Goal: Register for event/course

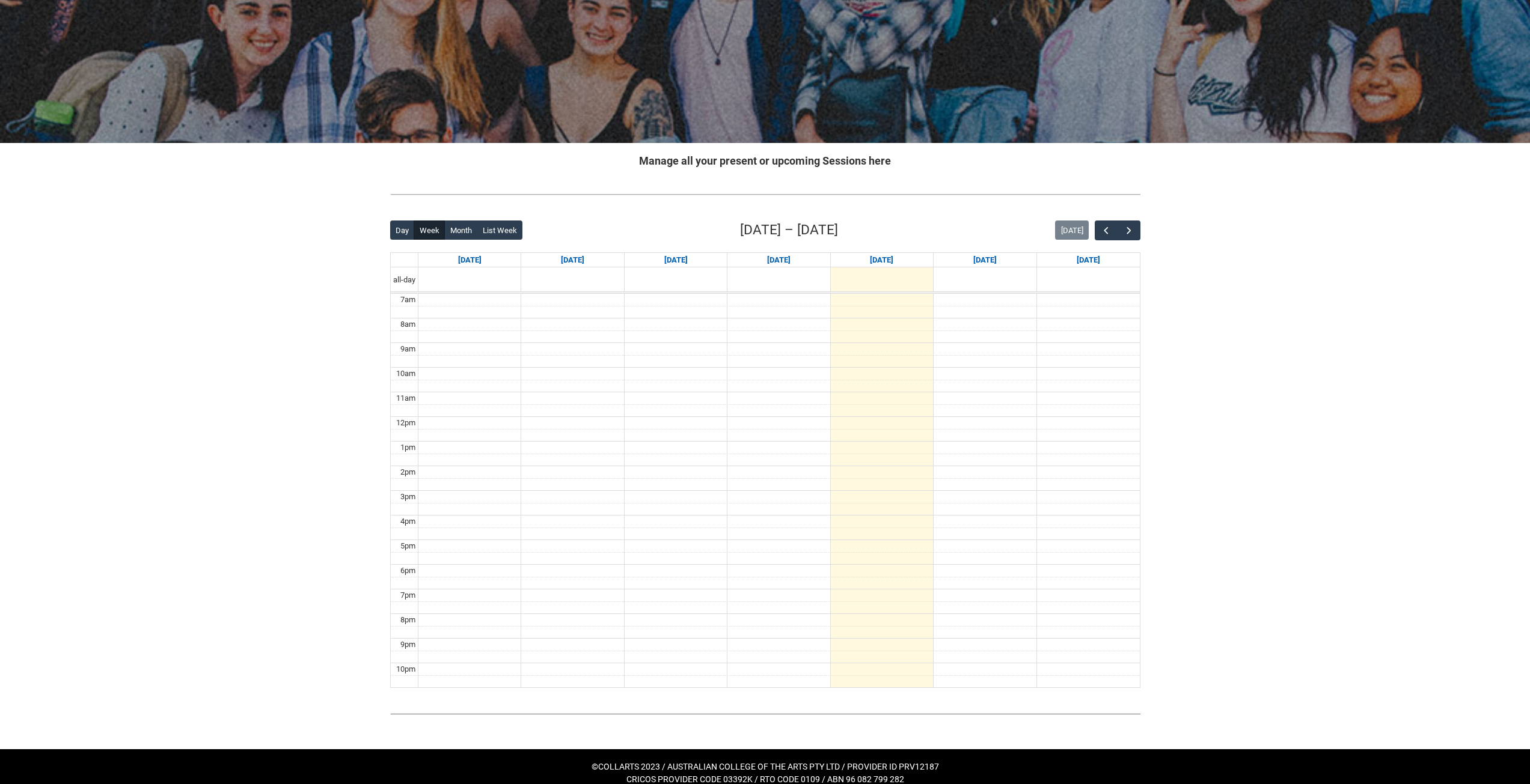
scroll to position [111, 0]
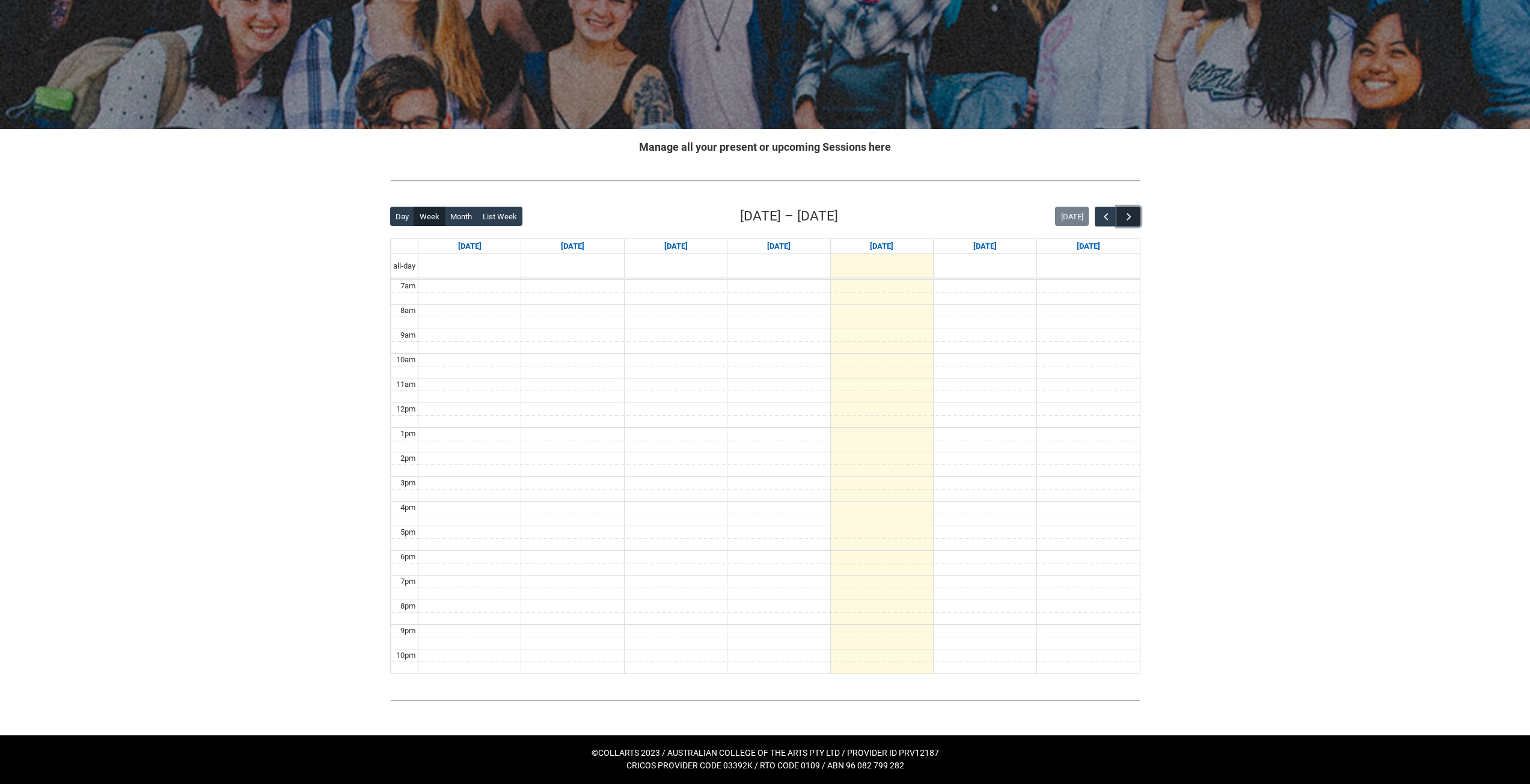
click at [1131, 220] on span "button" at bounding box center [1129, 217] width 12 height 12
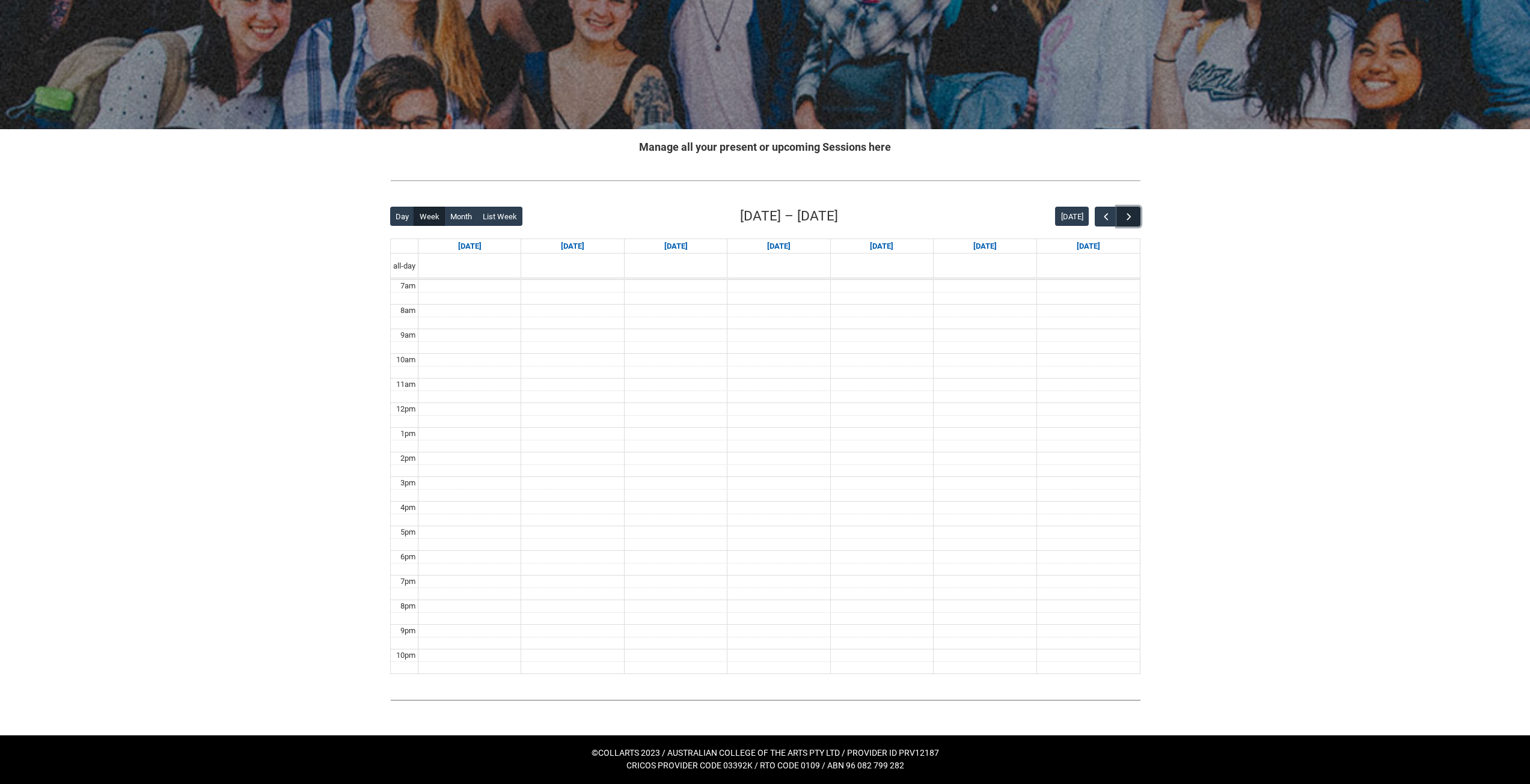
click at [1131, 218] on span "button" at bounding box center [1129, 217] width 12 height 12
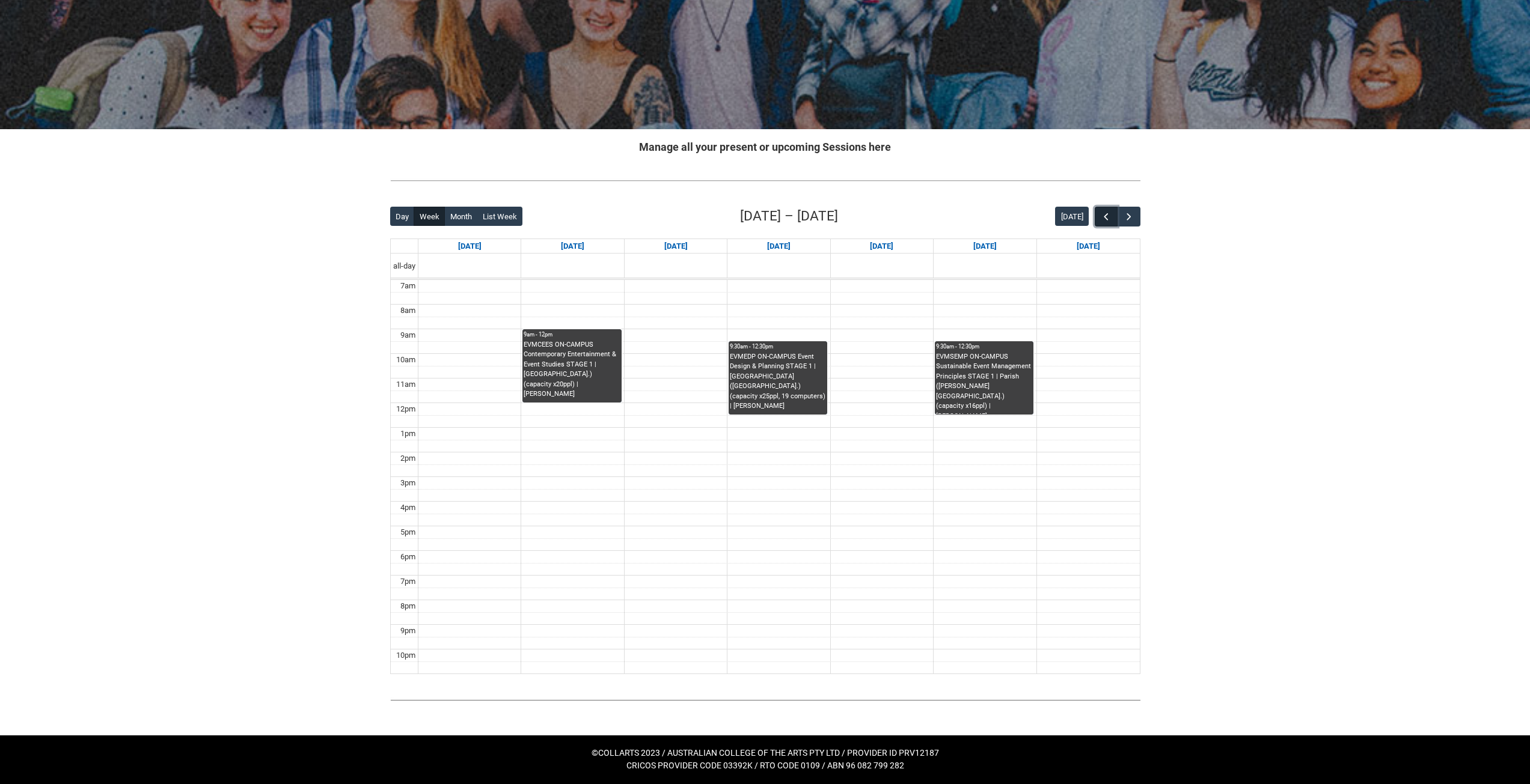
click at [1101, 219] on span "button" at bounding box center [1106, 217] width 12 height 12
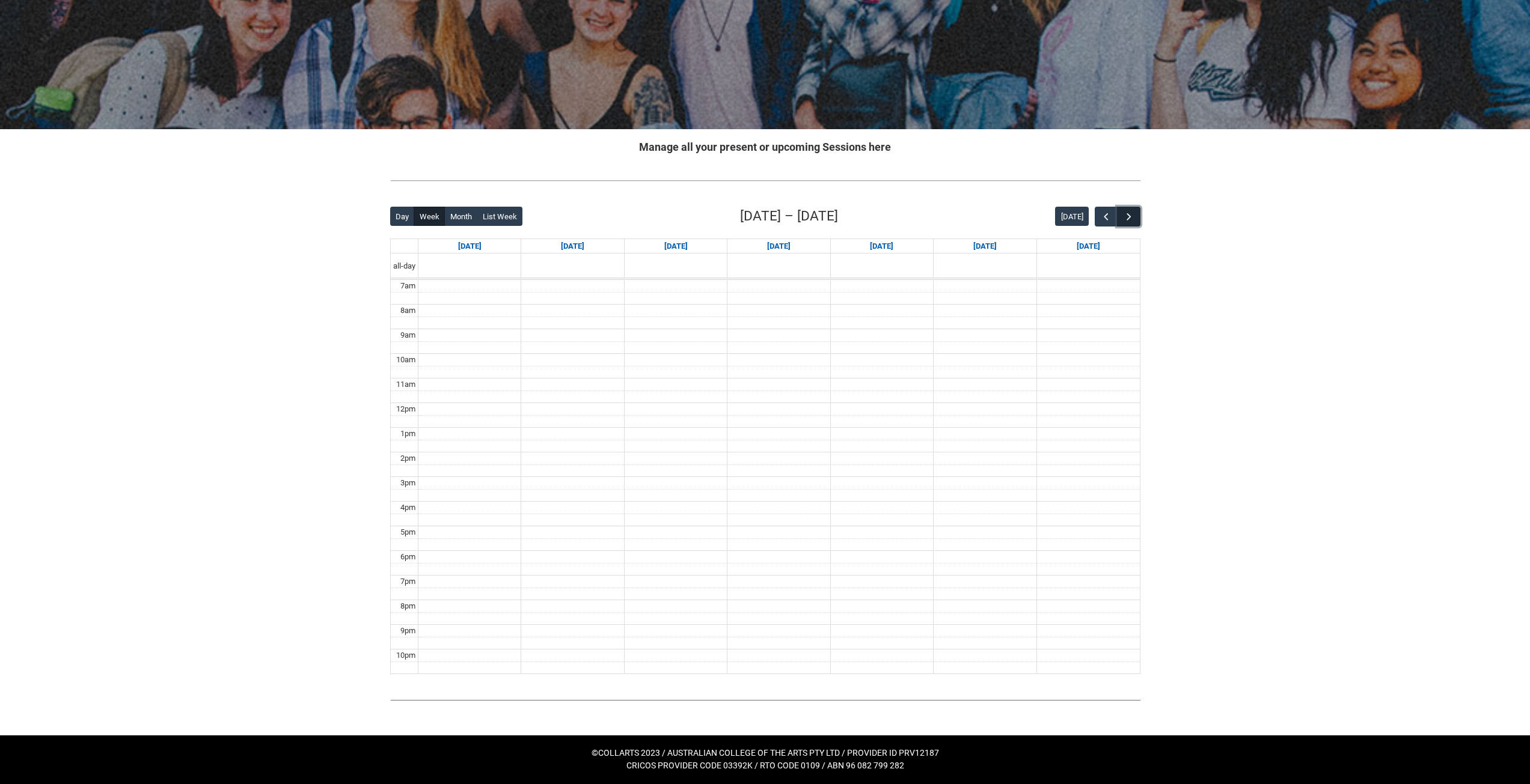
click at [1135, 211] on span "button" at bounding box center [1129, 217] width 12 height 12
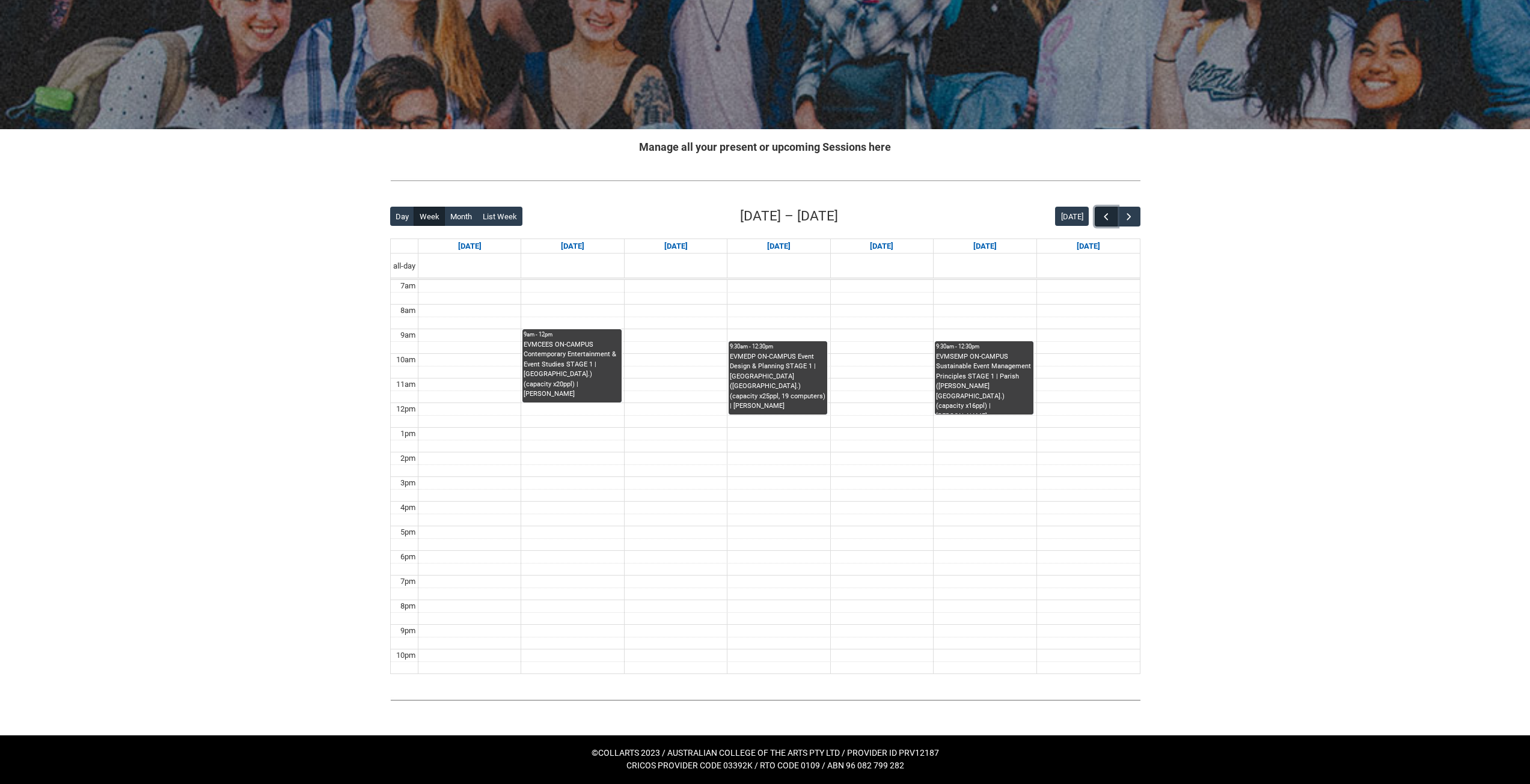
click at [1105, 219] on span "button" at bounding box center [1106, 217] width 12 height 12
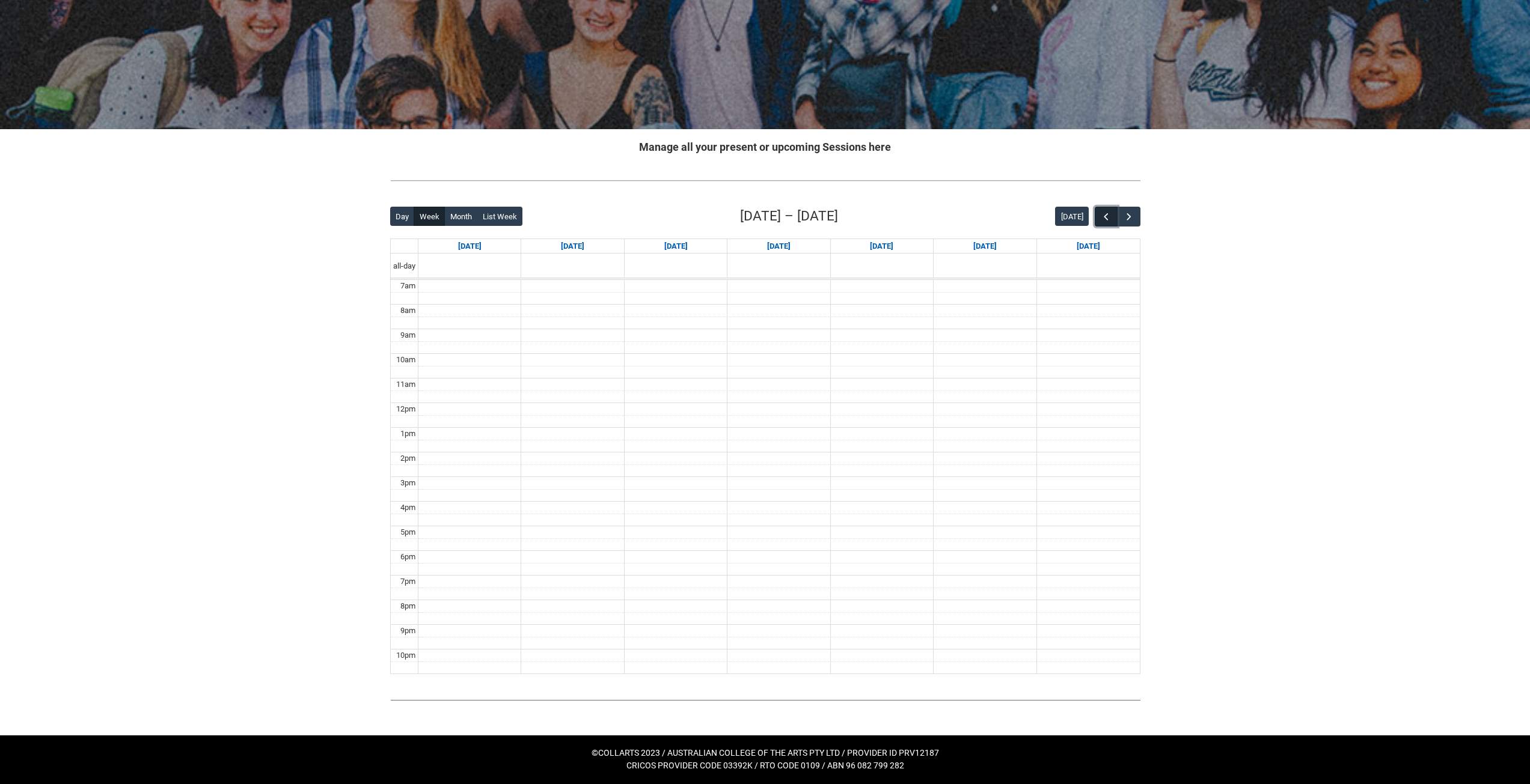
click at [1105, 219] on span "button" at bounding box center [1106, 217] width 12 height 12
click at [1105, 219] on span "button" at bounding box center [1106, 217] width 12 height 12
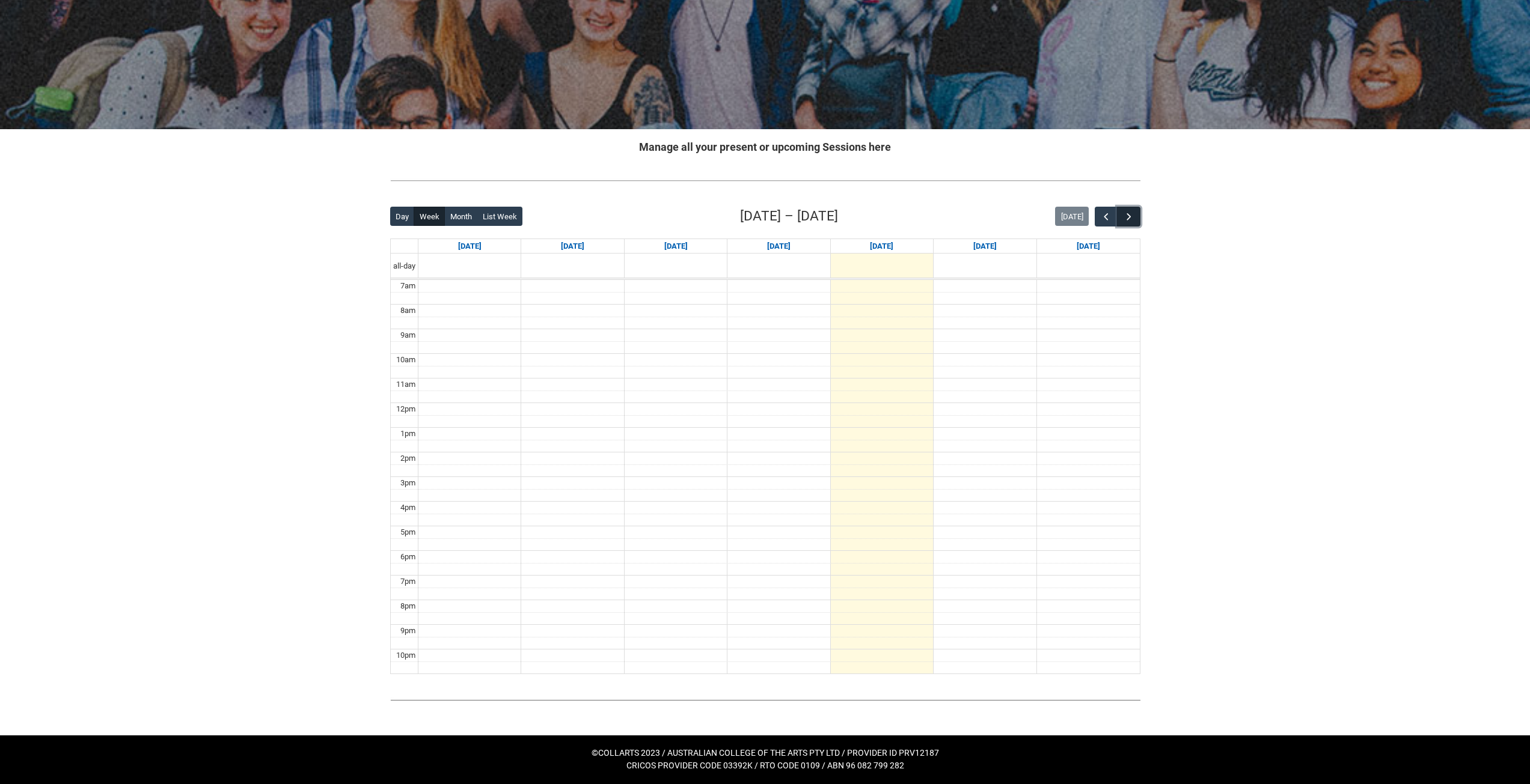
click at [1135, 221] on button "button" at bounding box center [1129, 216] width 23 height 19
click at [1135, 221] on span "button" at bounding box center [1129, 217] width 12 height 12
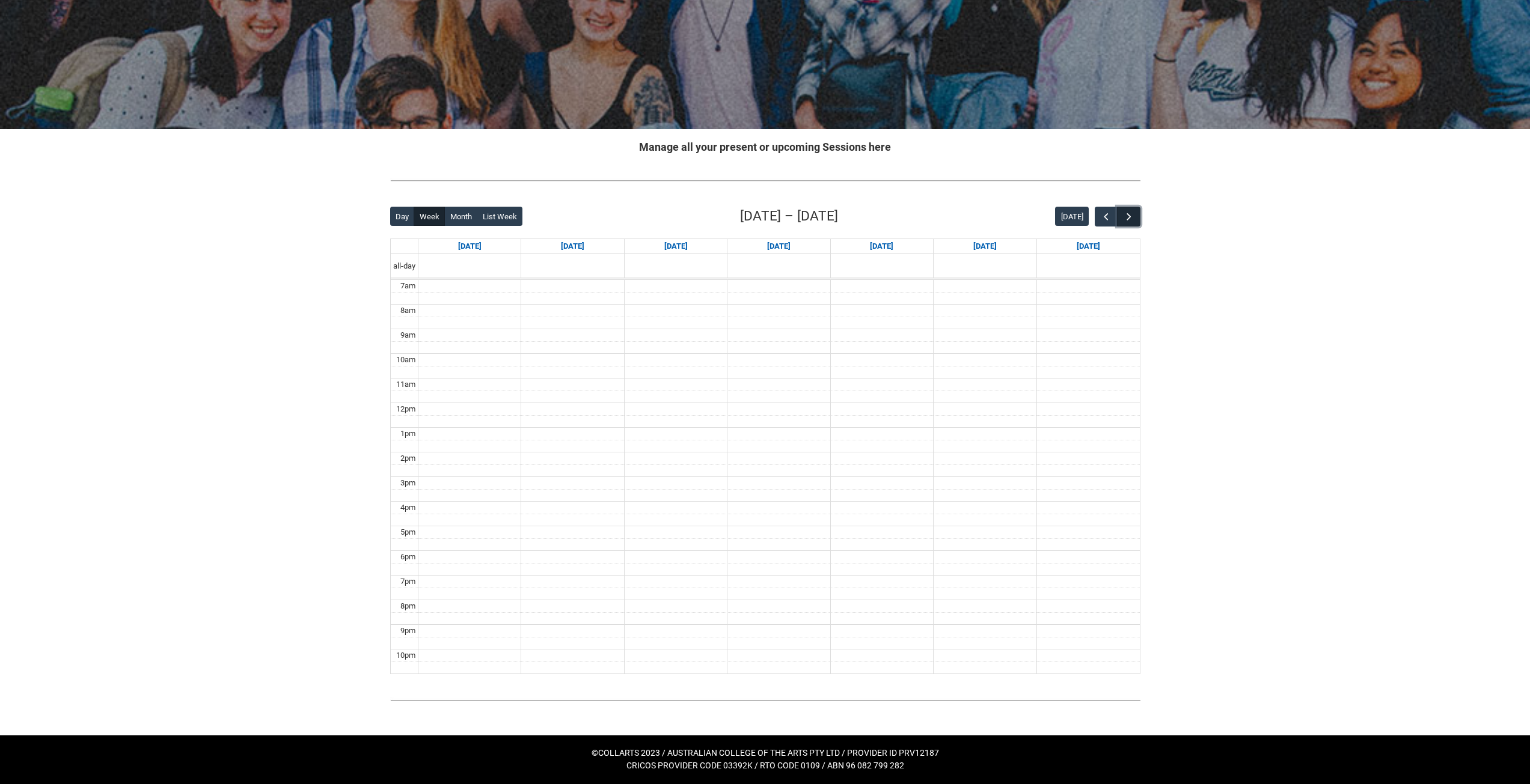
click at [1135, 221] on span "button" at bounding box center [1129, 217] width 12 height 12
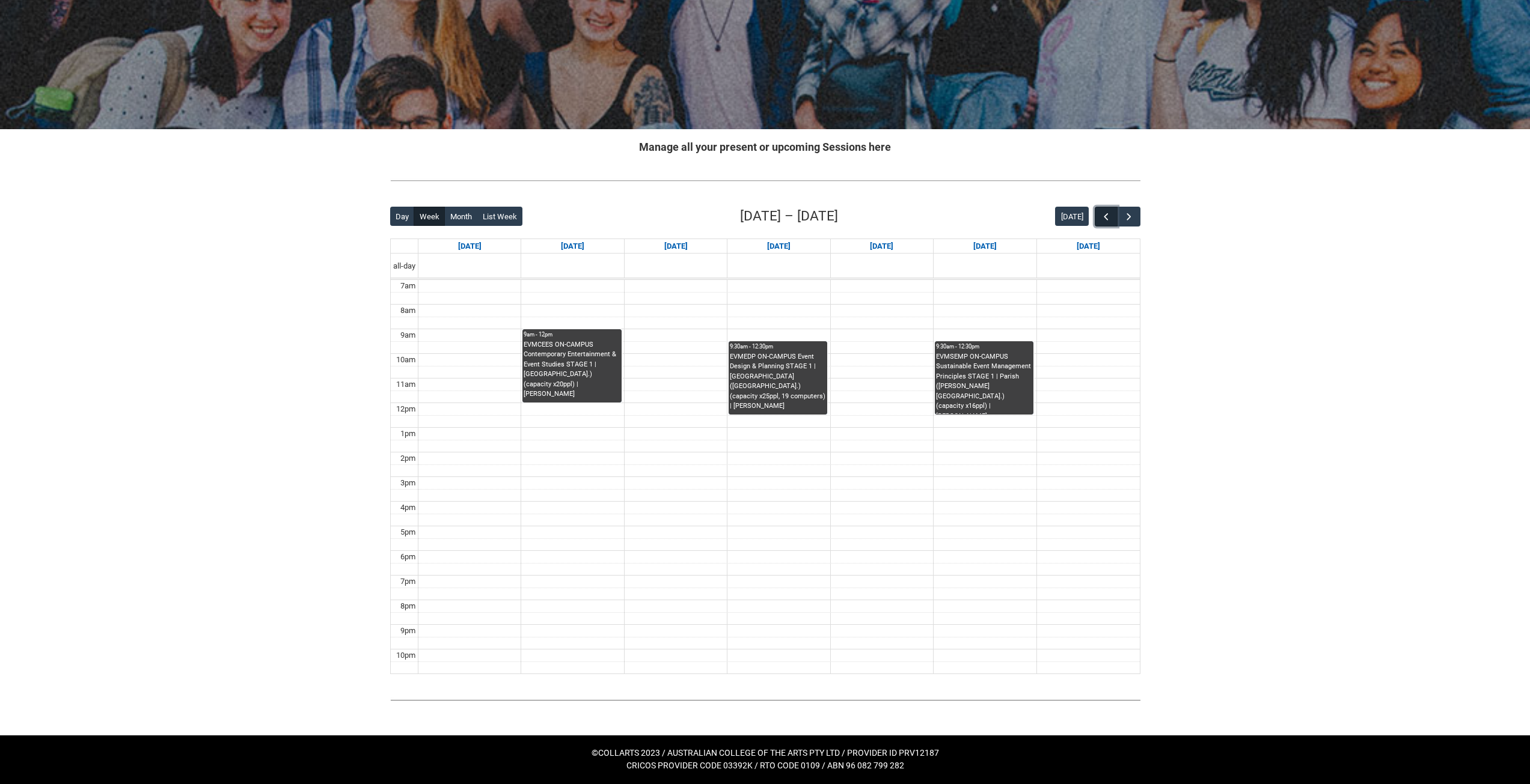
click at [1102, 217] on span "button" at bounding box center [1106, 217] width 12 height 12
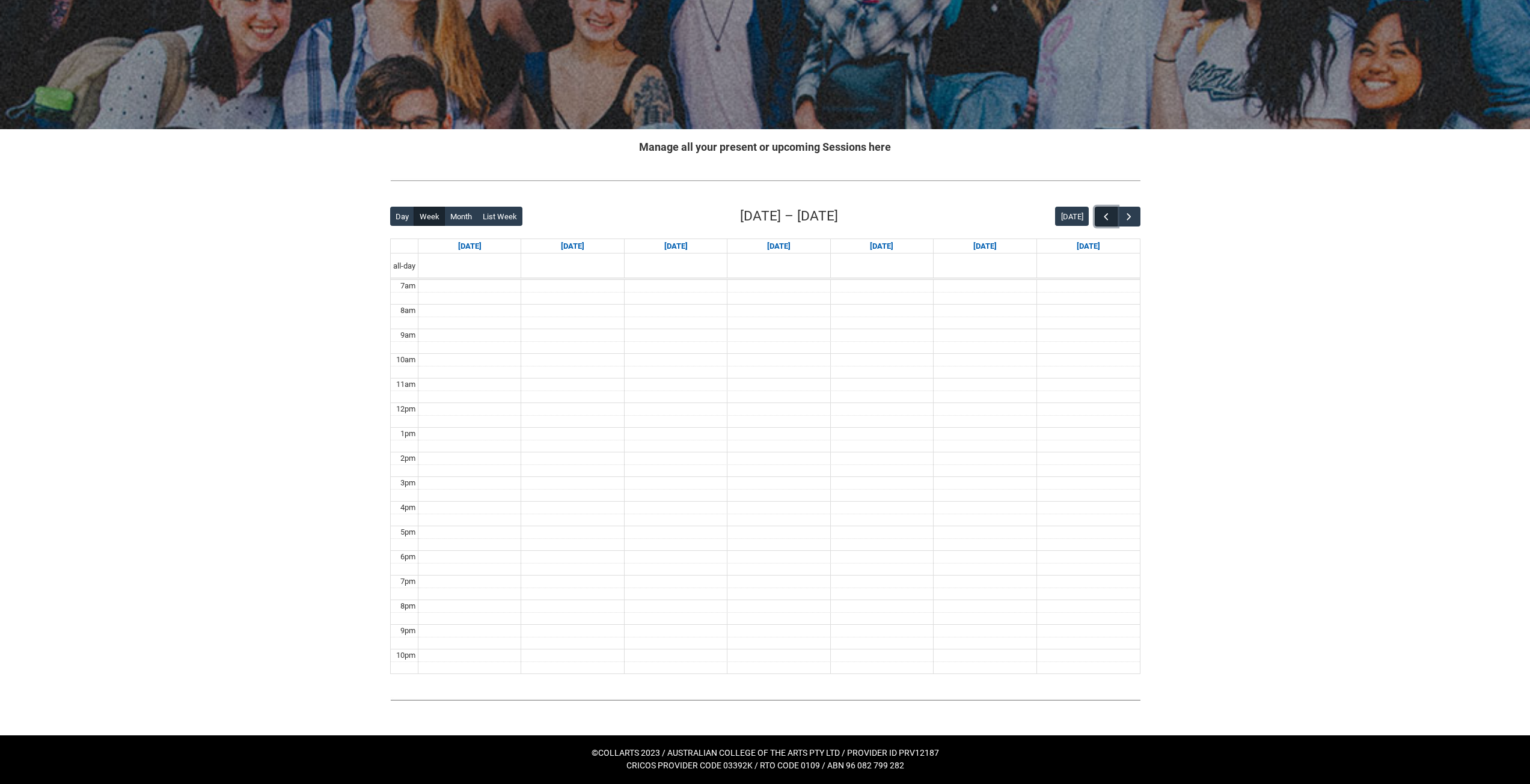
click at [1112, 221] on button "button" at bounding box center [1106, 216] width 23 height 19
click at [1107, 221] on span "button" at bounding box center [1106, 217] width 12 height 12
click at [1124, 216] on span "button" at bounding box center [1129, 217] width 12 height 12
click at [1127, 217] on span "button" at bounding box center [1129, 217] width 12 height 12
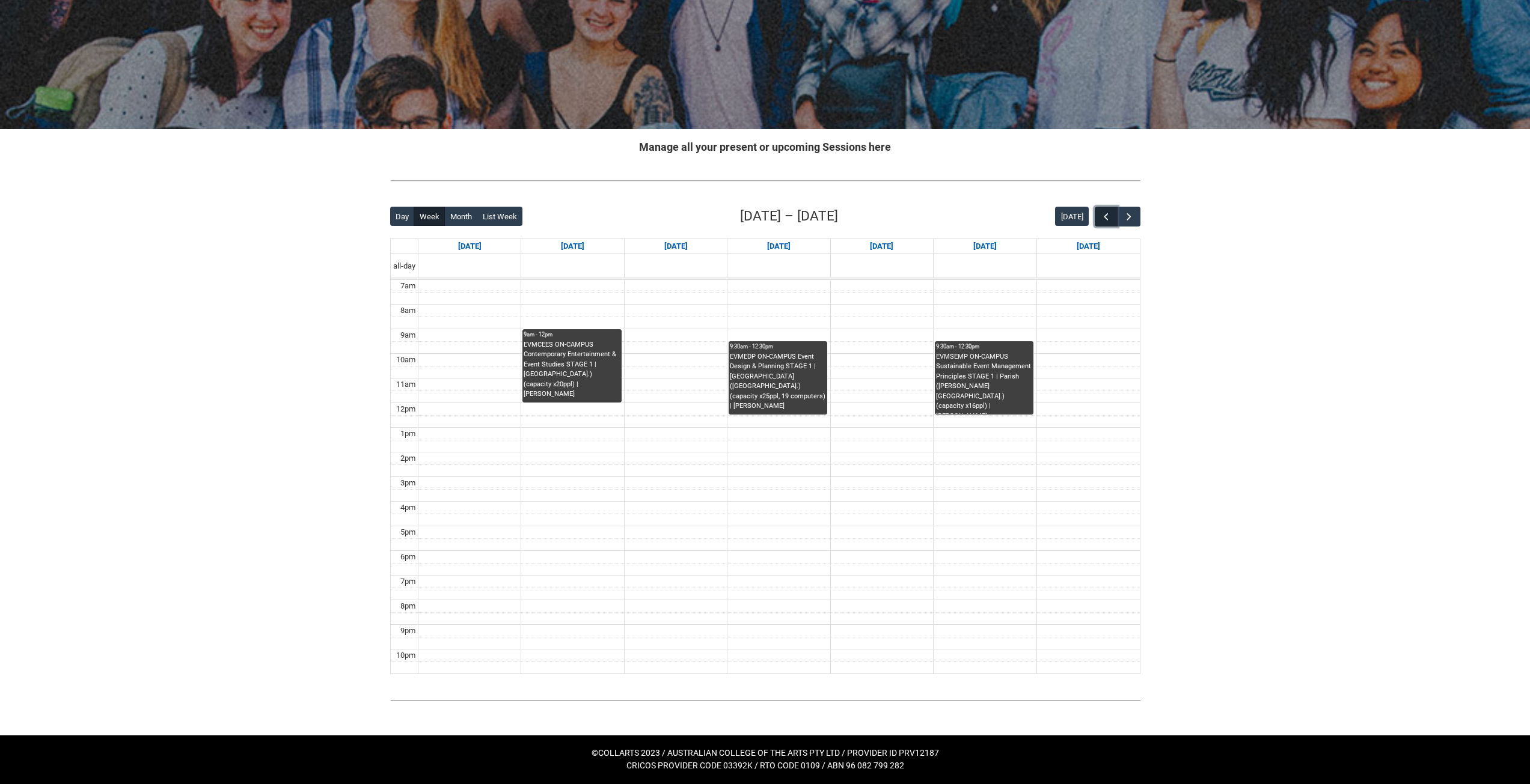
click at [1106, 210] on button "button" at bounding box center [1106, 216] width 23 height 19
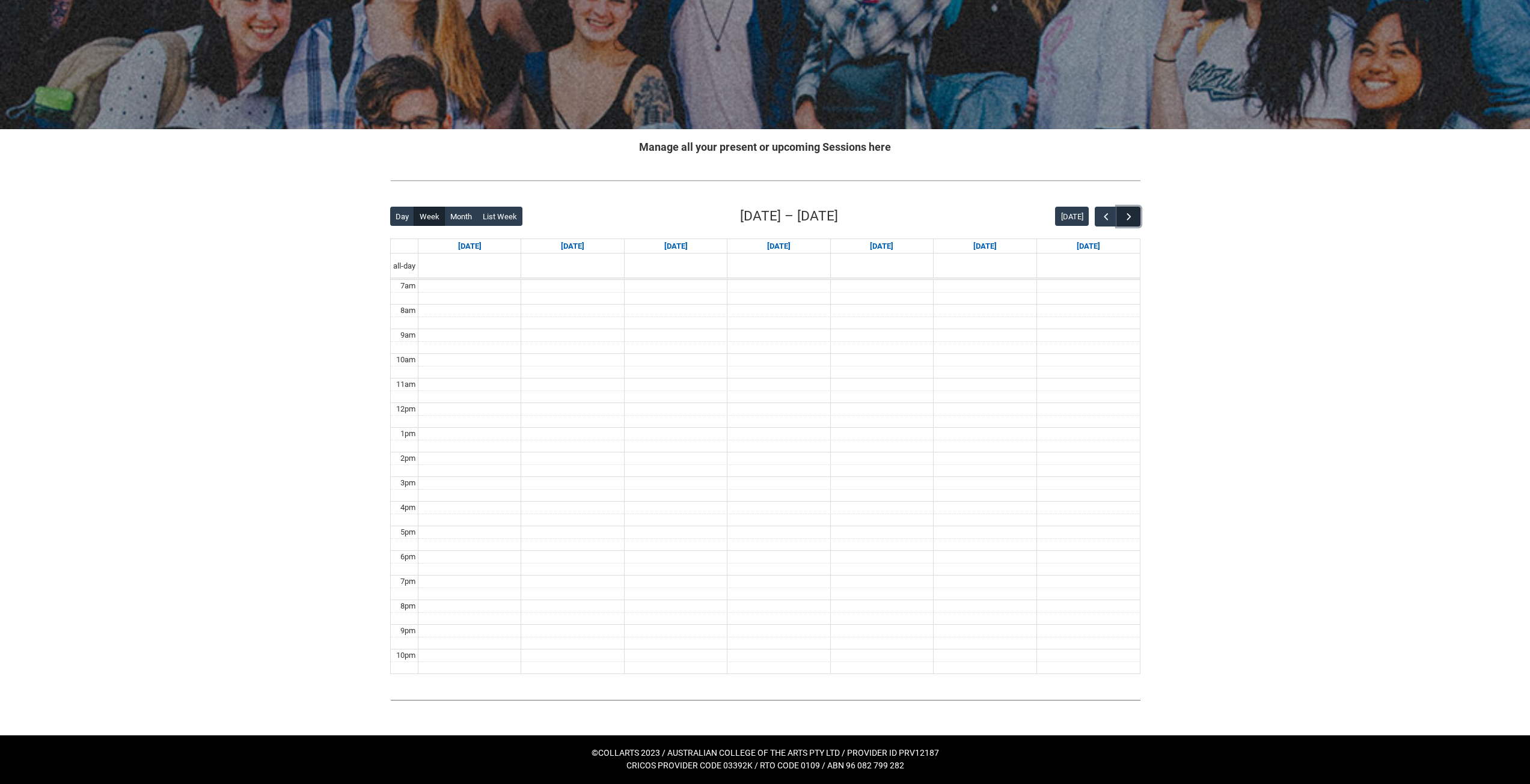
click at [1130, 212] on span "button" at bounding box center [1129, 217] width 12 height 12
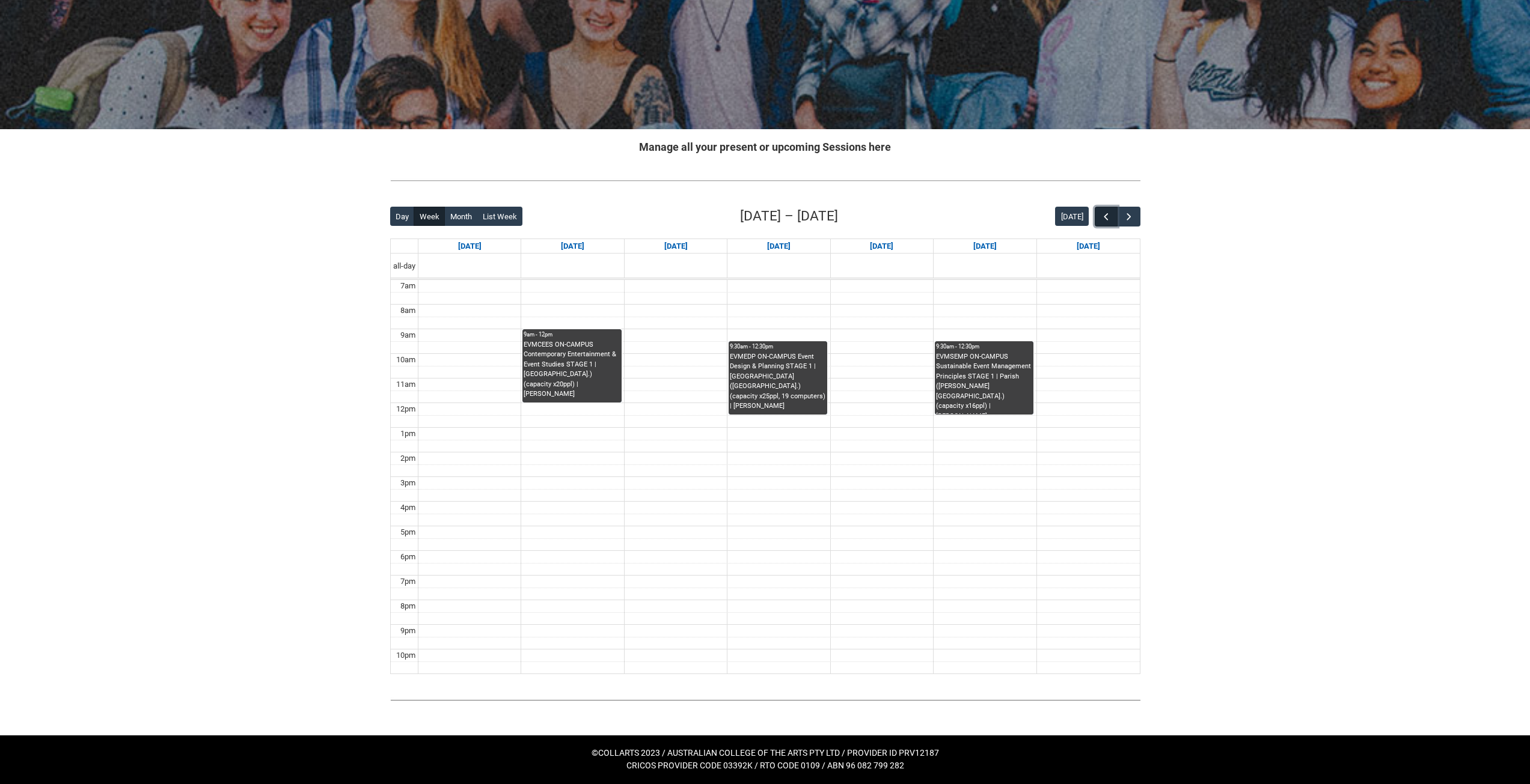
click at [1107, 210] on button "button" at bounding box center [1106, 216] width 23 height 19
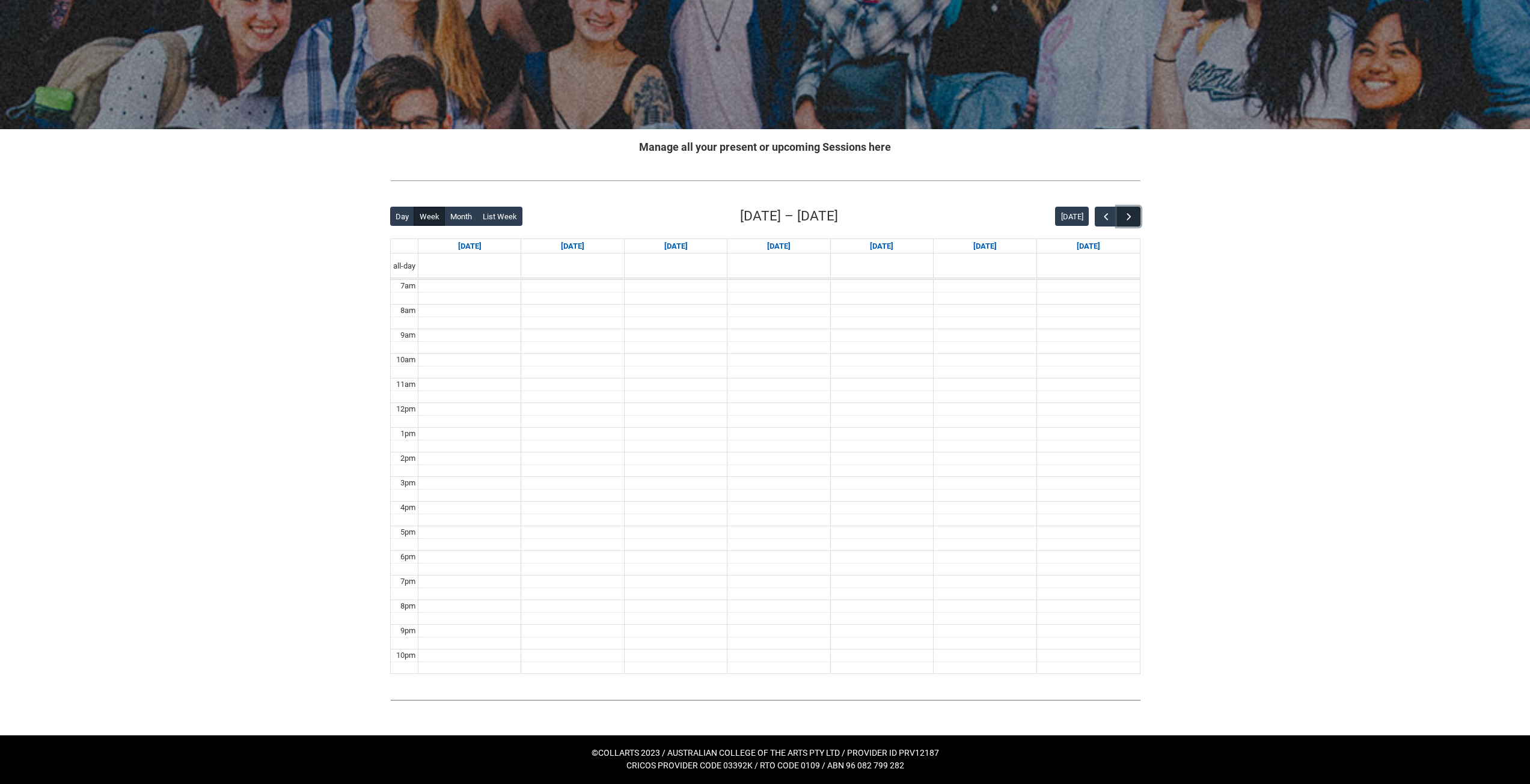
click at [1126, 210] on button "button" at bounding box center [1129, 216] width 23 height 19
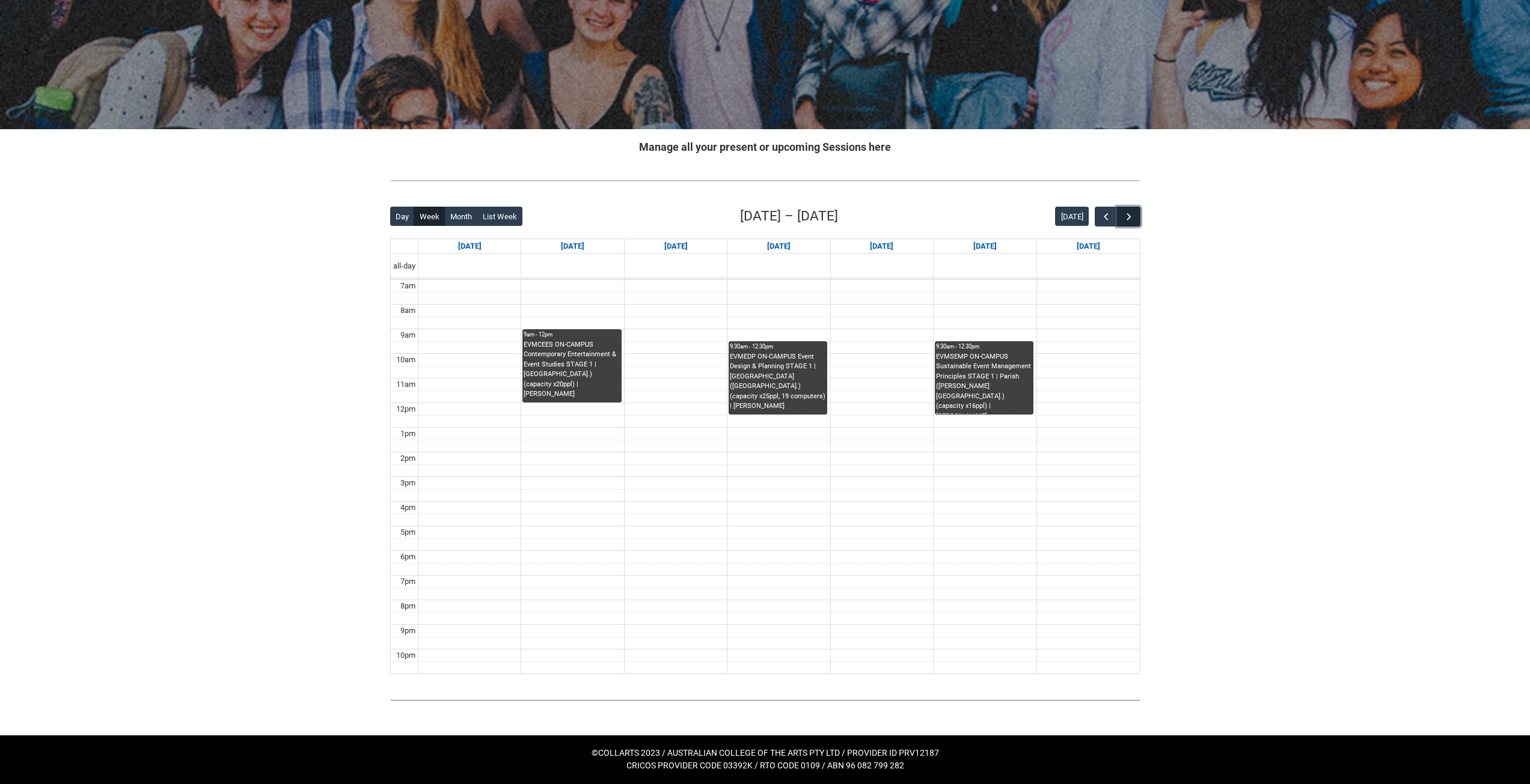
click at [1128, 213] on span "button" at bounding box center [1129, 217] width 12 height 12
click at [1129, 210] on button "button" at bounding box center [1129, 216] width 23 height 19
click at [1127, 219] on span "button" at bounding box center [1129, 217] width 12 height 12
click at [1104, 220] on span "button" at bounding box center [1106, 217] width 12 height 12
click at [1104, 219] on span "button" at bounding box center [1106, 217] width 12 height 12
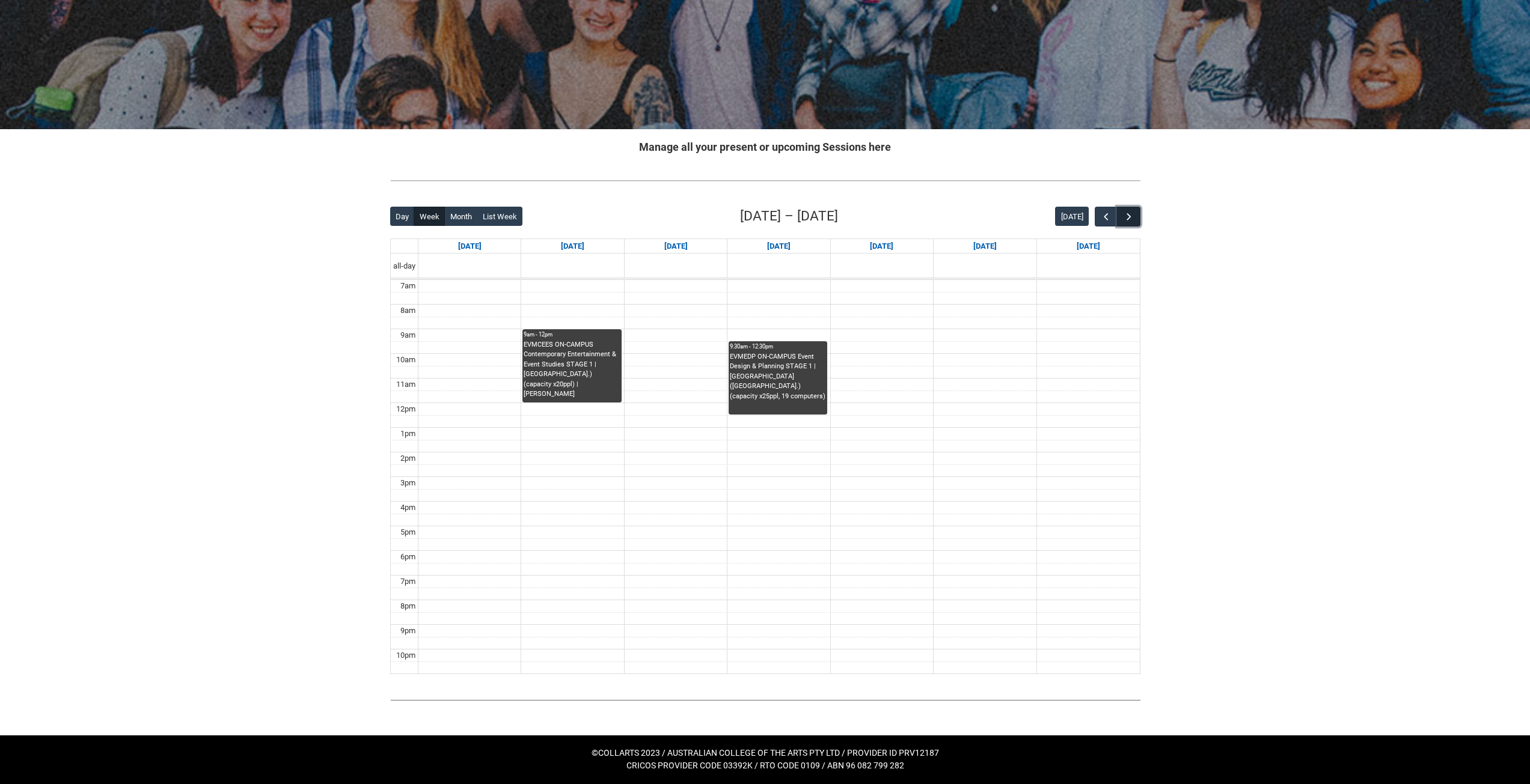
click at [1135, 223] on button "button" at bounding box center [1129, 216] width 23 height 19
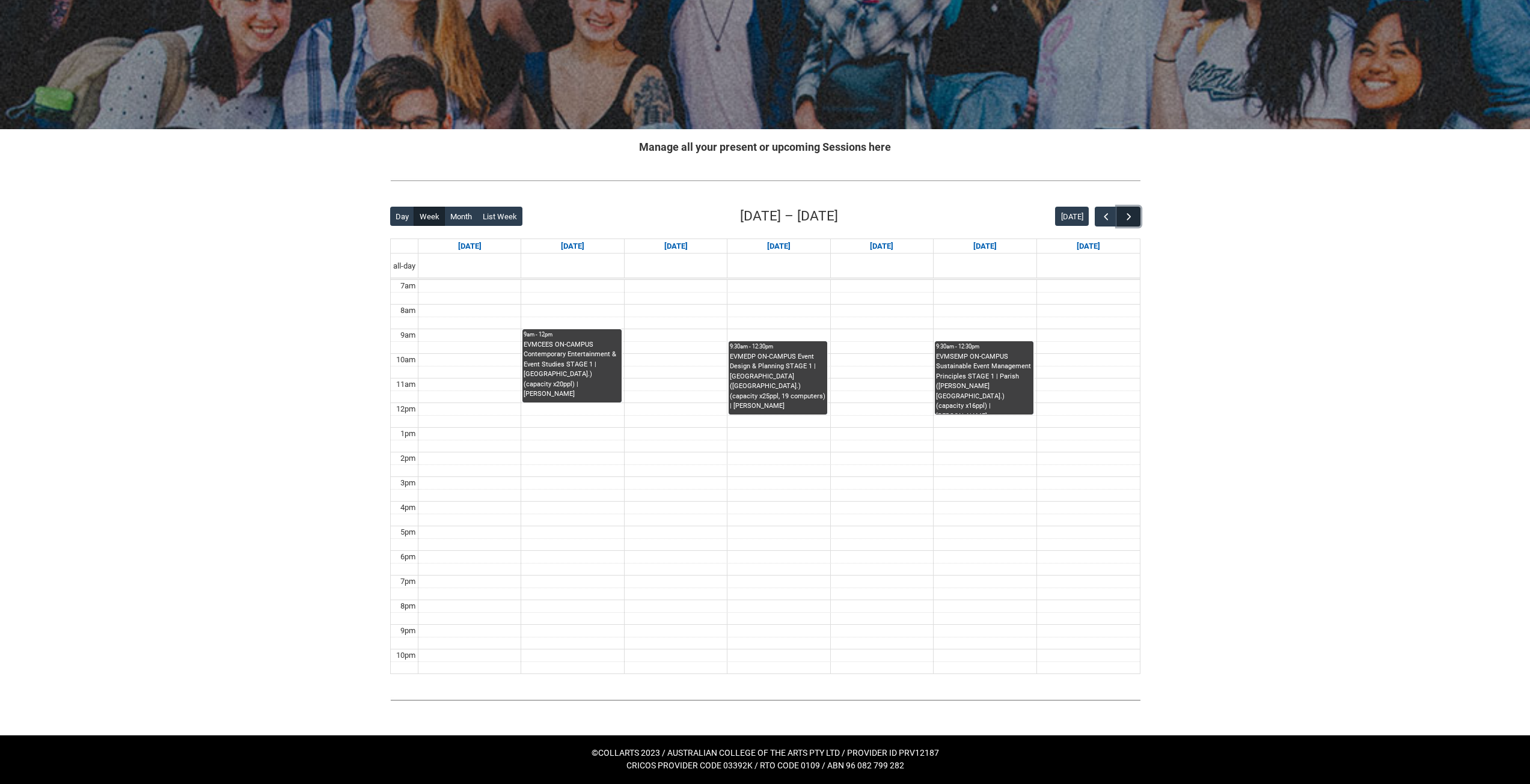
click at [1135, 223] on button "button" at bounding box center [1129, 216] width 23 height 19
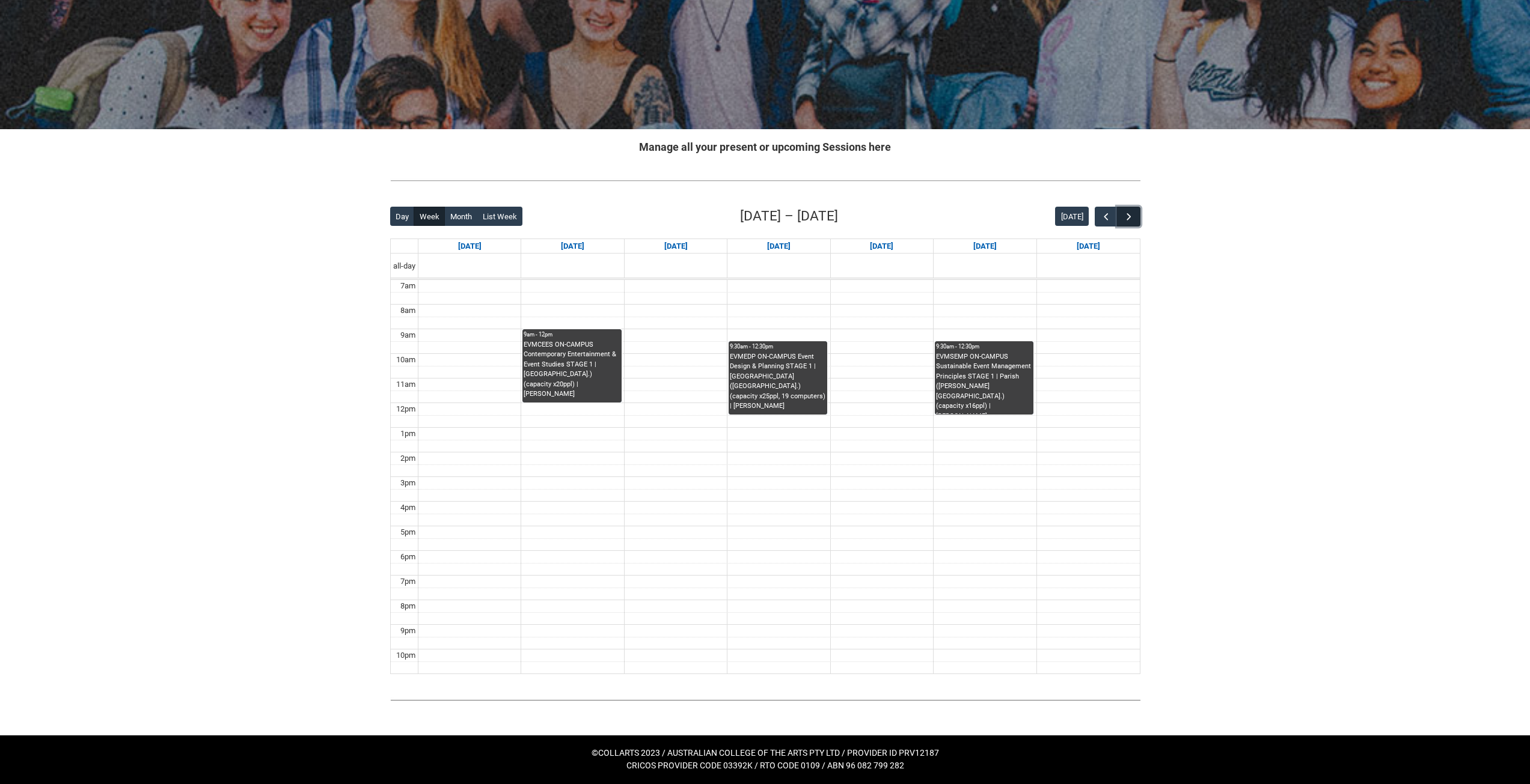
click at [1135, 223] on button "button" at bounding box center [1129, 216] width 23 height 19
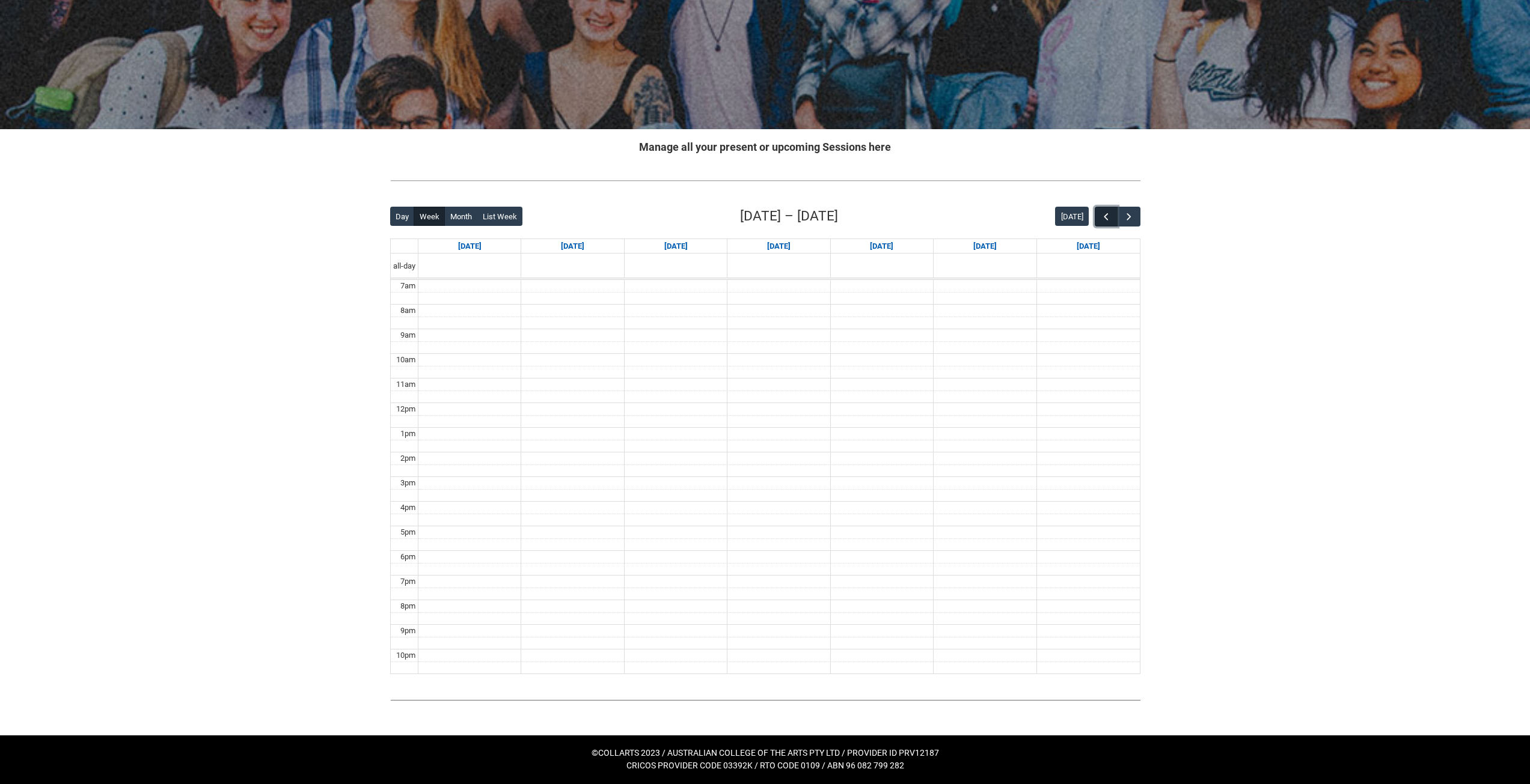
click at [1102, 219] on span "button" at bounding box center [1106, 217] width 12 height 12
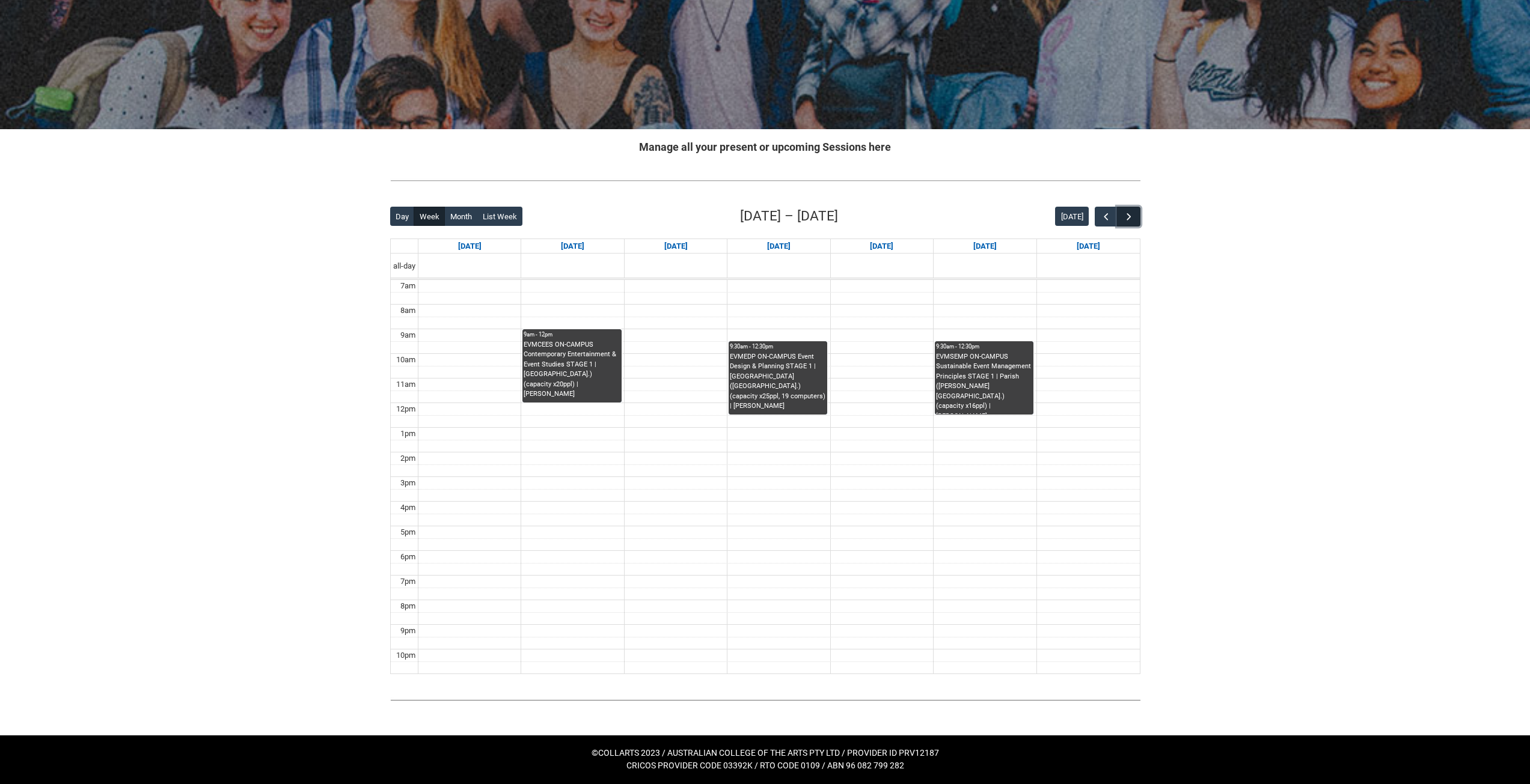
click at [1131, 214] on span "button" at bounding box center [1129, 217] width 12 height 12
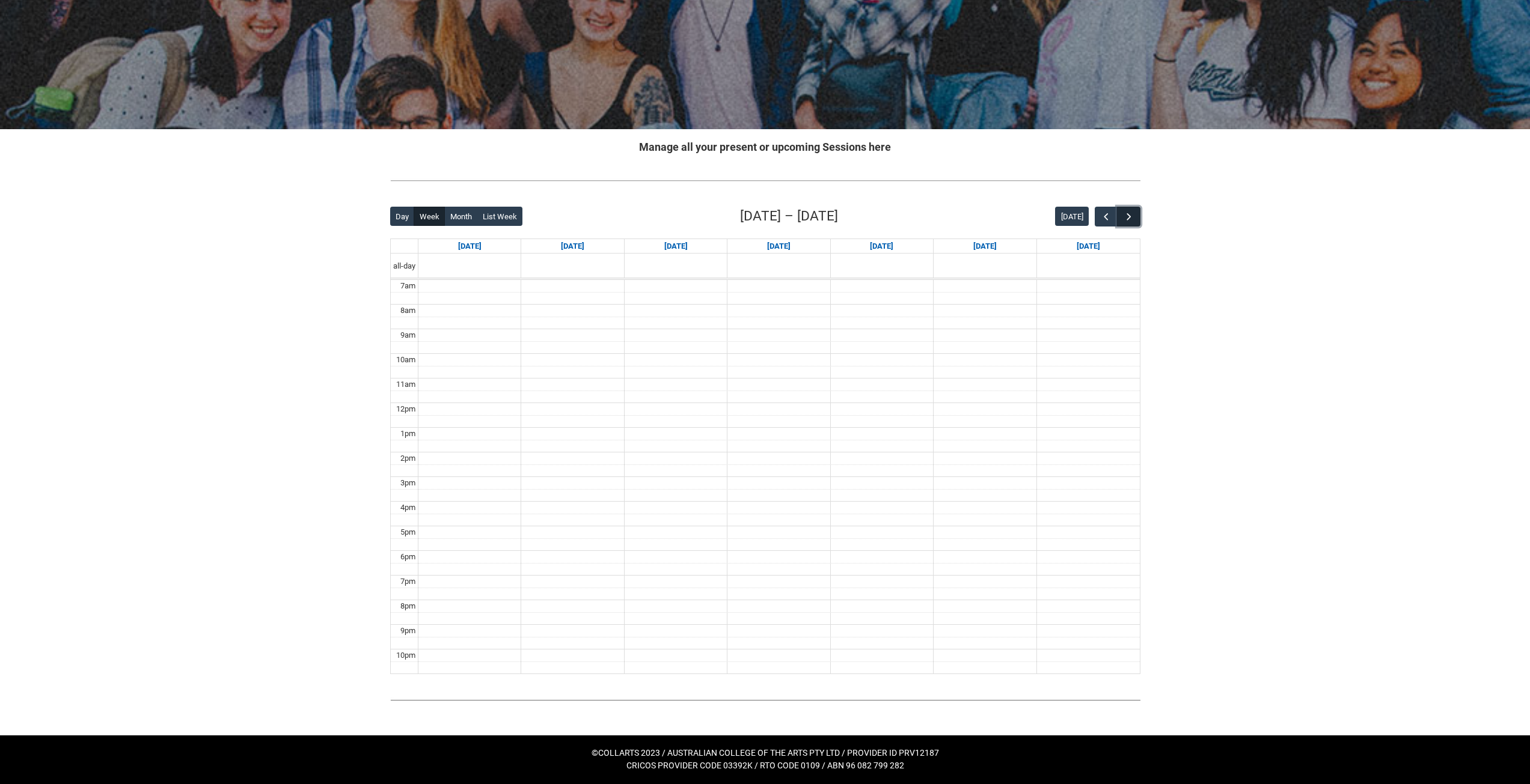
click at [1131, 214] on span "button" at bounding box center [1129, 217] width 12 height 12
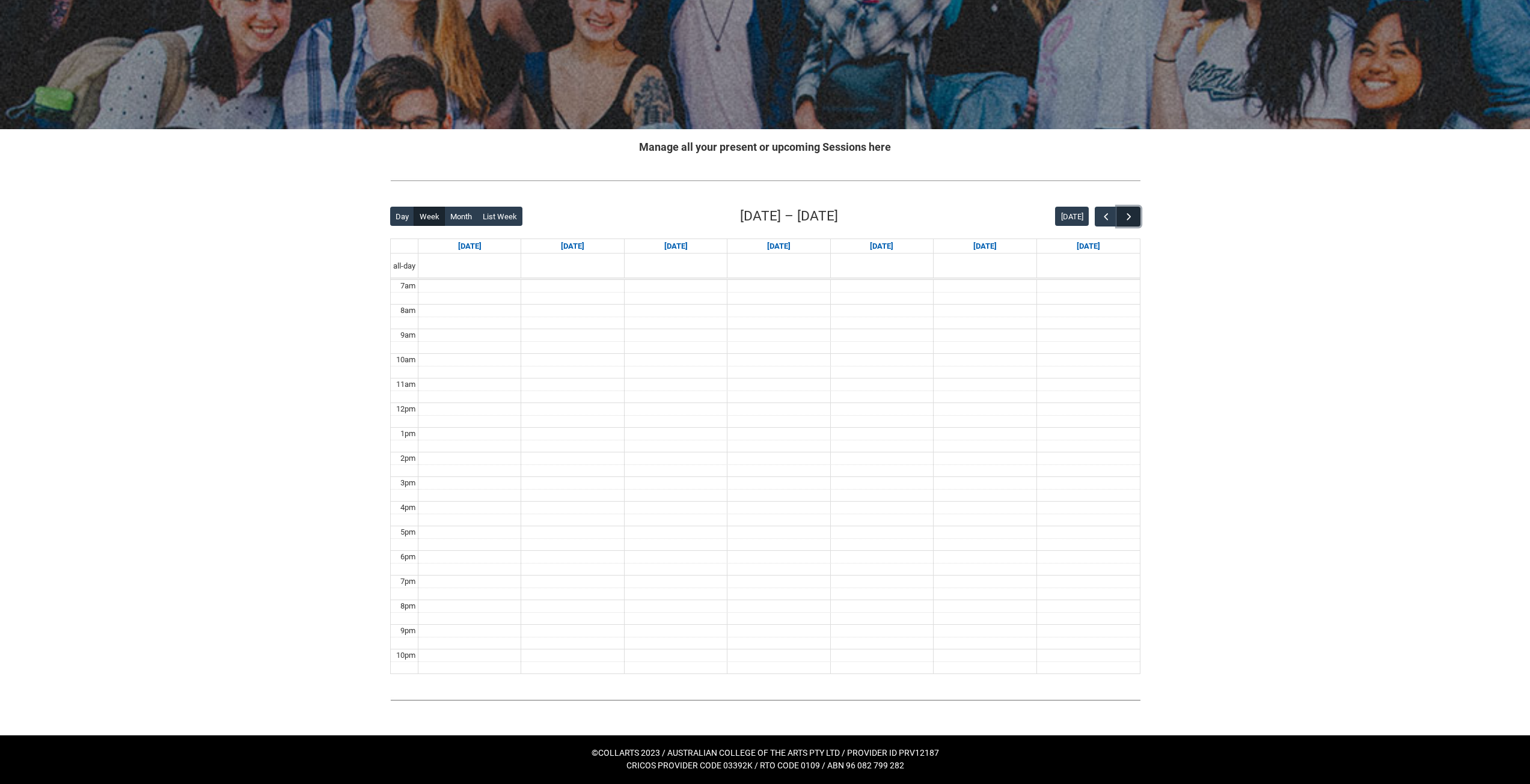
click at [1131, 214] on span "button" at bounding box center [1129, 217] width 12 height 12
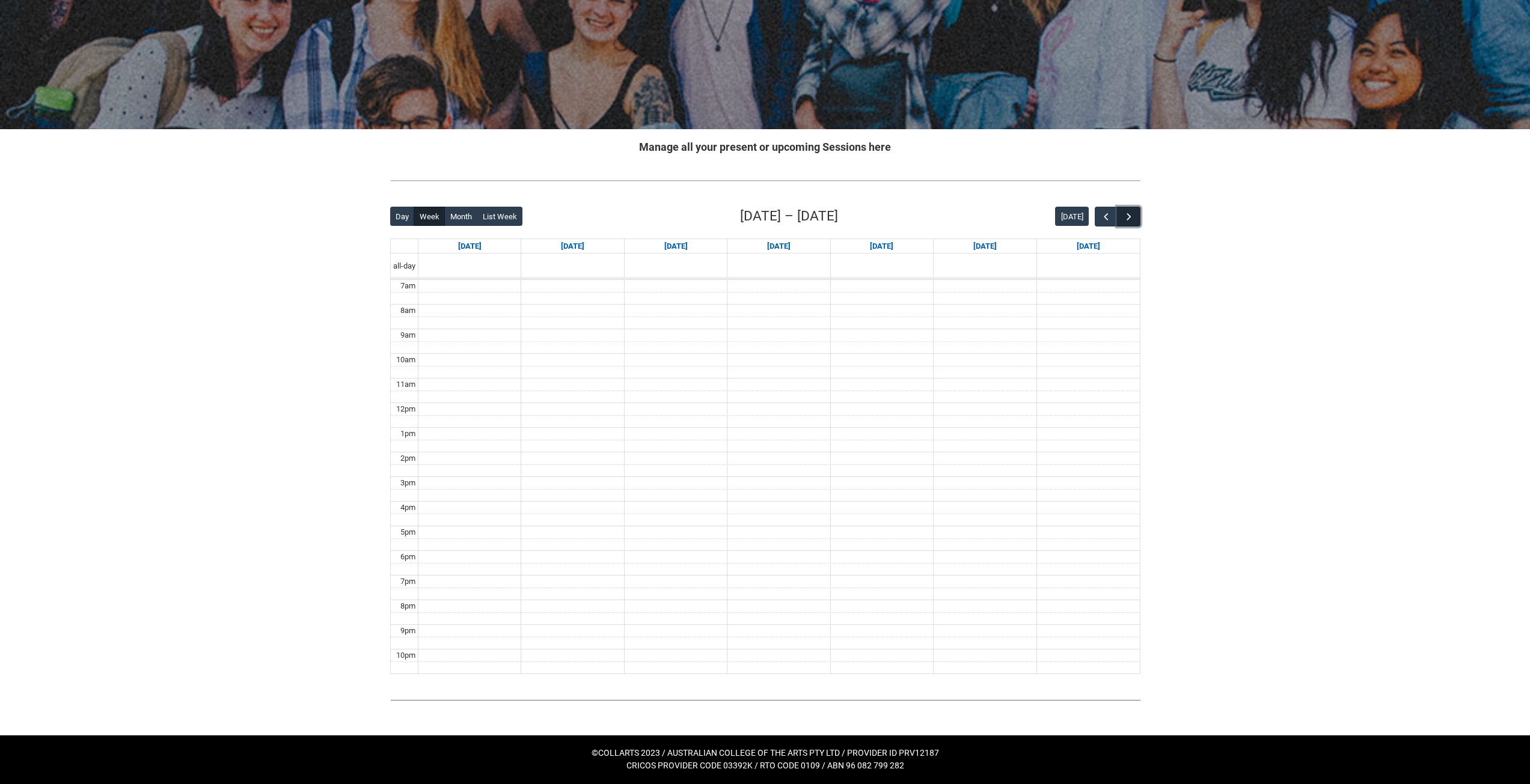
click at [1131, 214] on span "button" at bounding box center [1129, 217] width 12 height 12
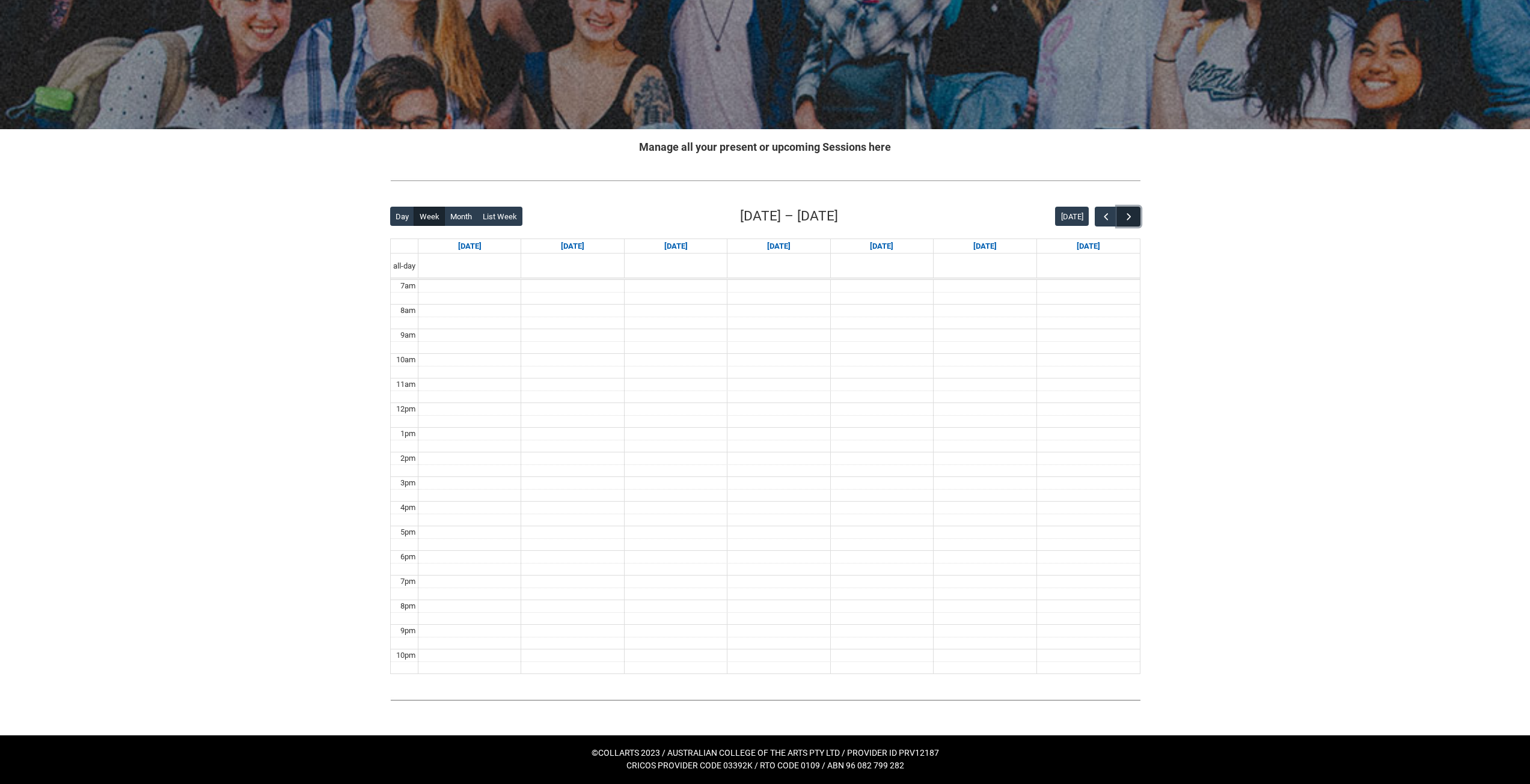
click at [1131, 214] on span "button" at bounding box center [1129, 217] width 12 height 12
click at [1100, 212] on span "button" at bounding box center [1106, 217] width 12 height 12
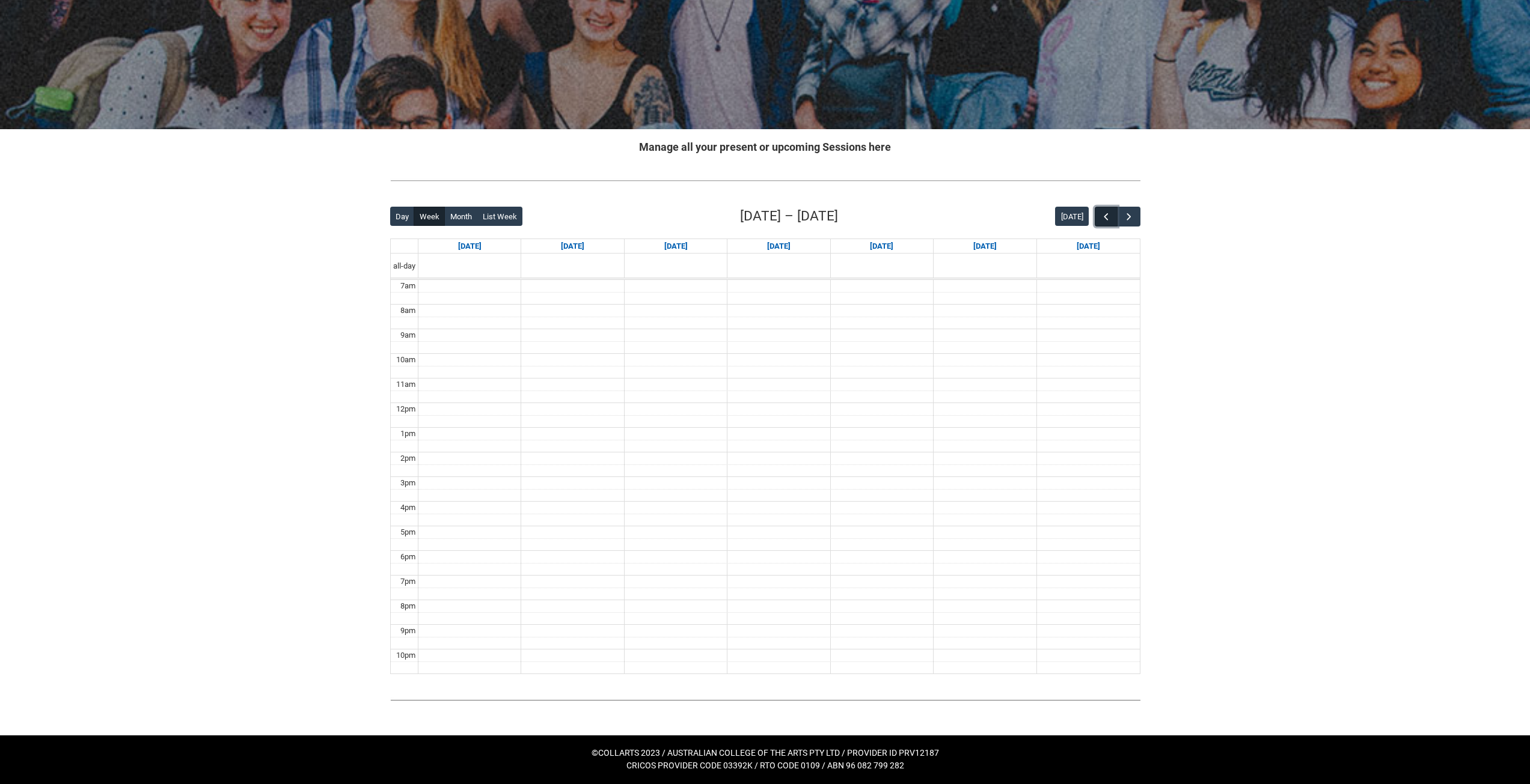
click at [1100, 212] on span "button" at bounding box center [1106, 217] width 12 height 12
click at [1101, 212] on span "button" at bounding box center [1106, 217] width 12 height 12
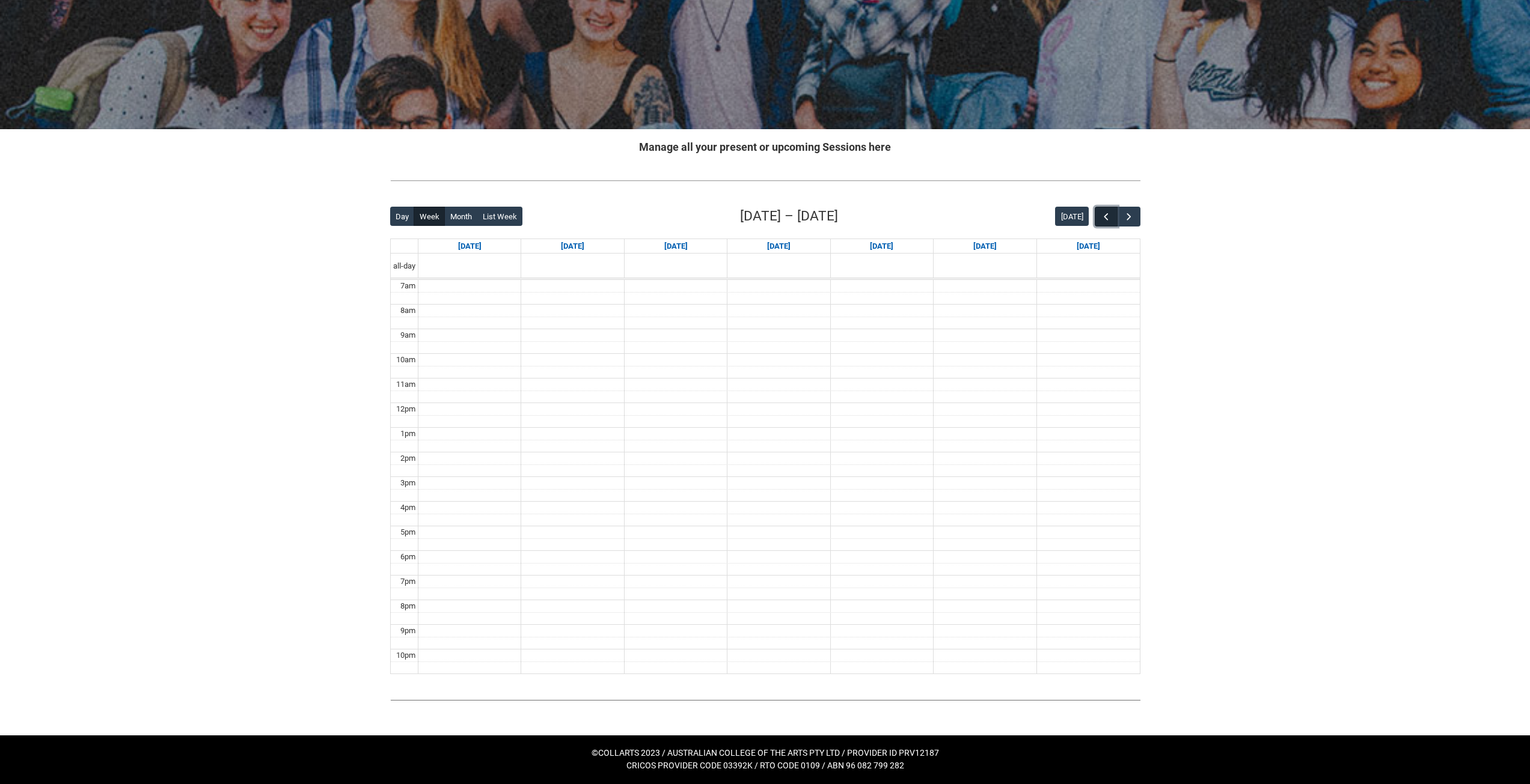
click at [1102, 212] on span "button" at bounding box center [1106, 217] width 12 height 12
click at [1105, 212] on span "button" at bounding box center [1106, 217] width 12 height 12
click at [1106, 211] on span "button" at bounding box center [1106, 217] width 12 height 12
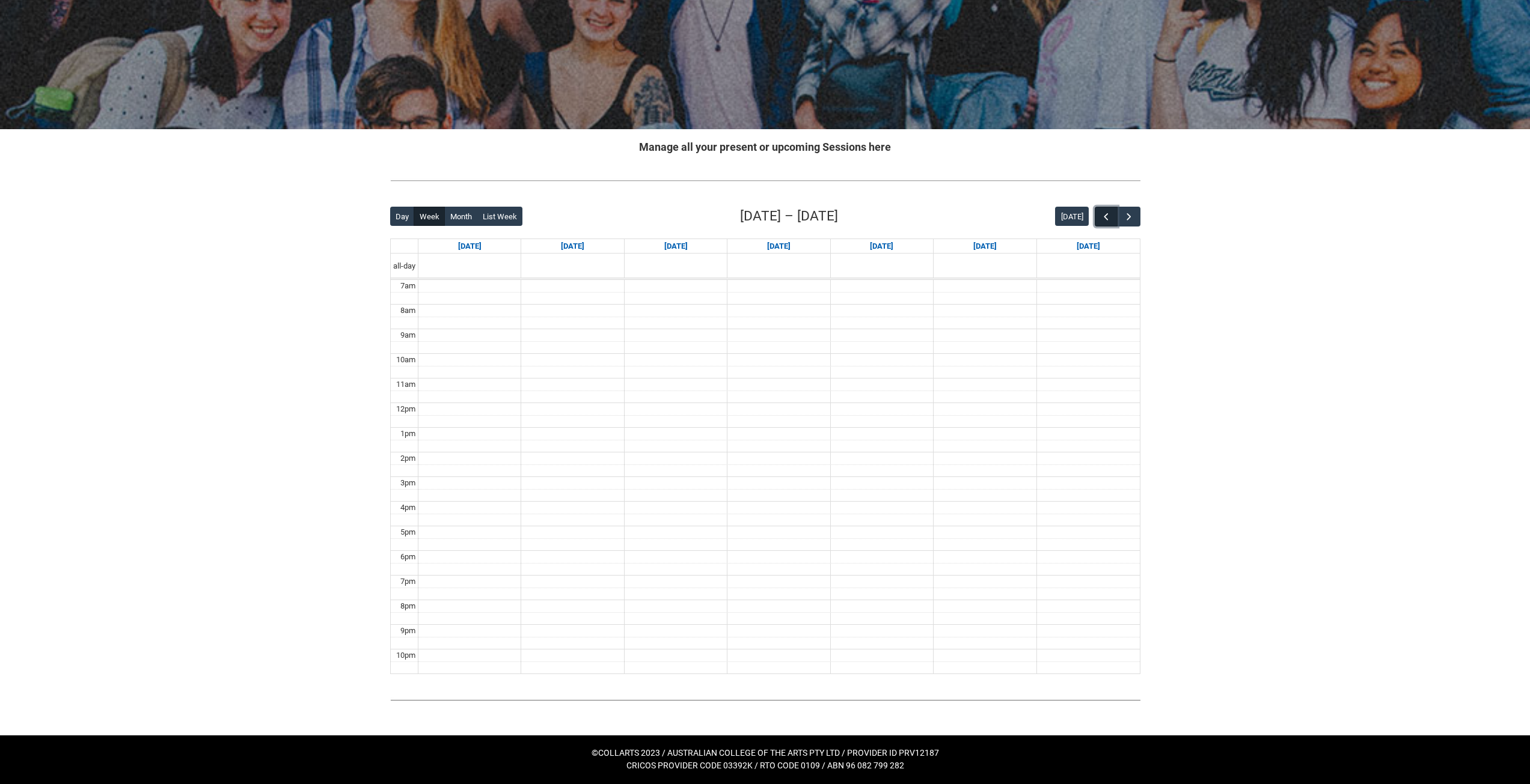
click at [1106, 211] on span "button" at bounding box center [1106, 217] width 12 height 12
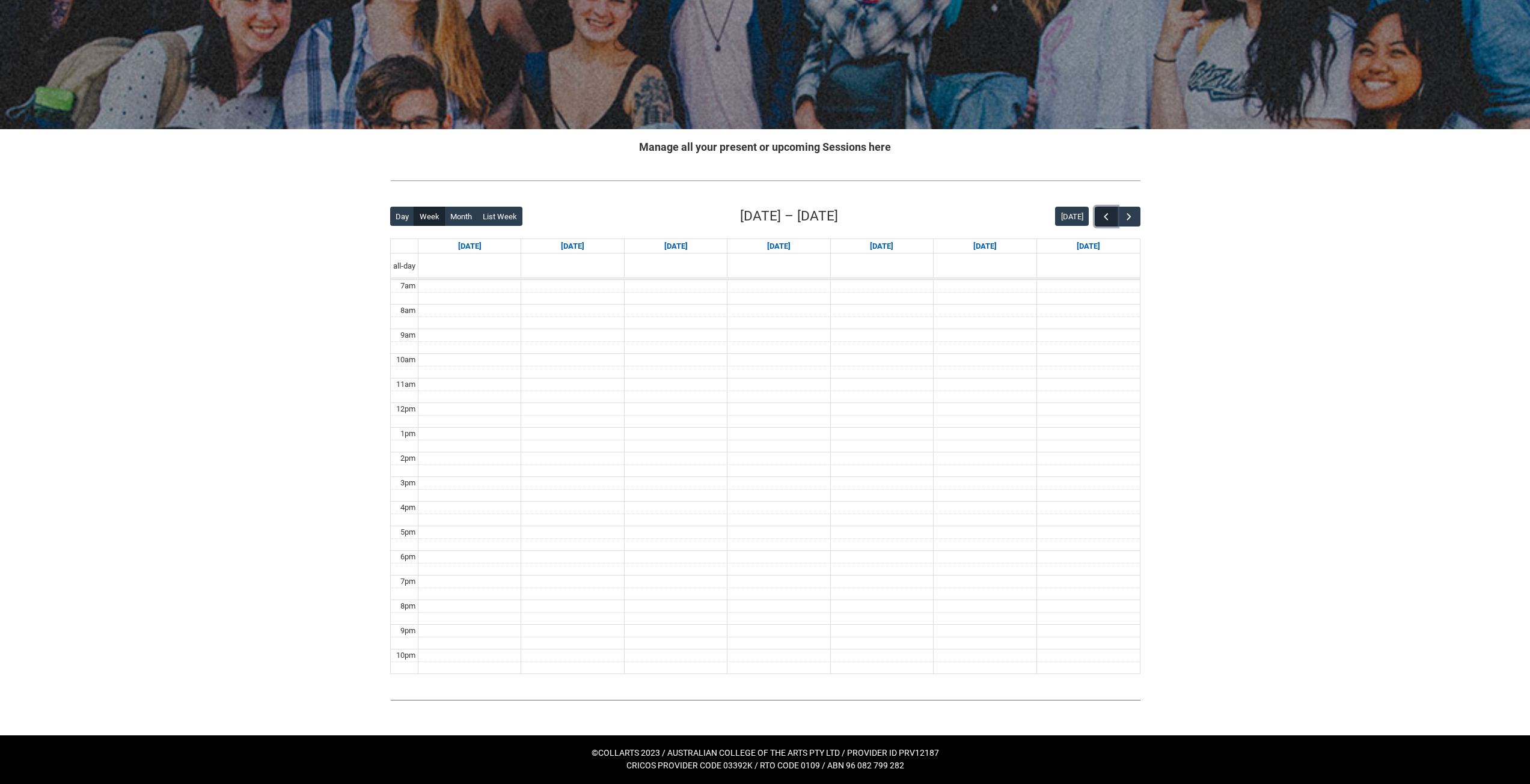
click at [1106, 211] on span "button" at bounding box center [1106, 217] width 12 height 12
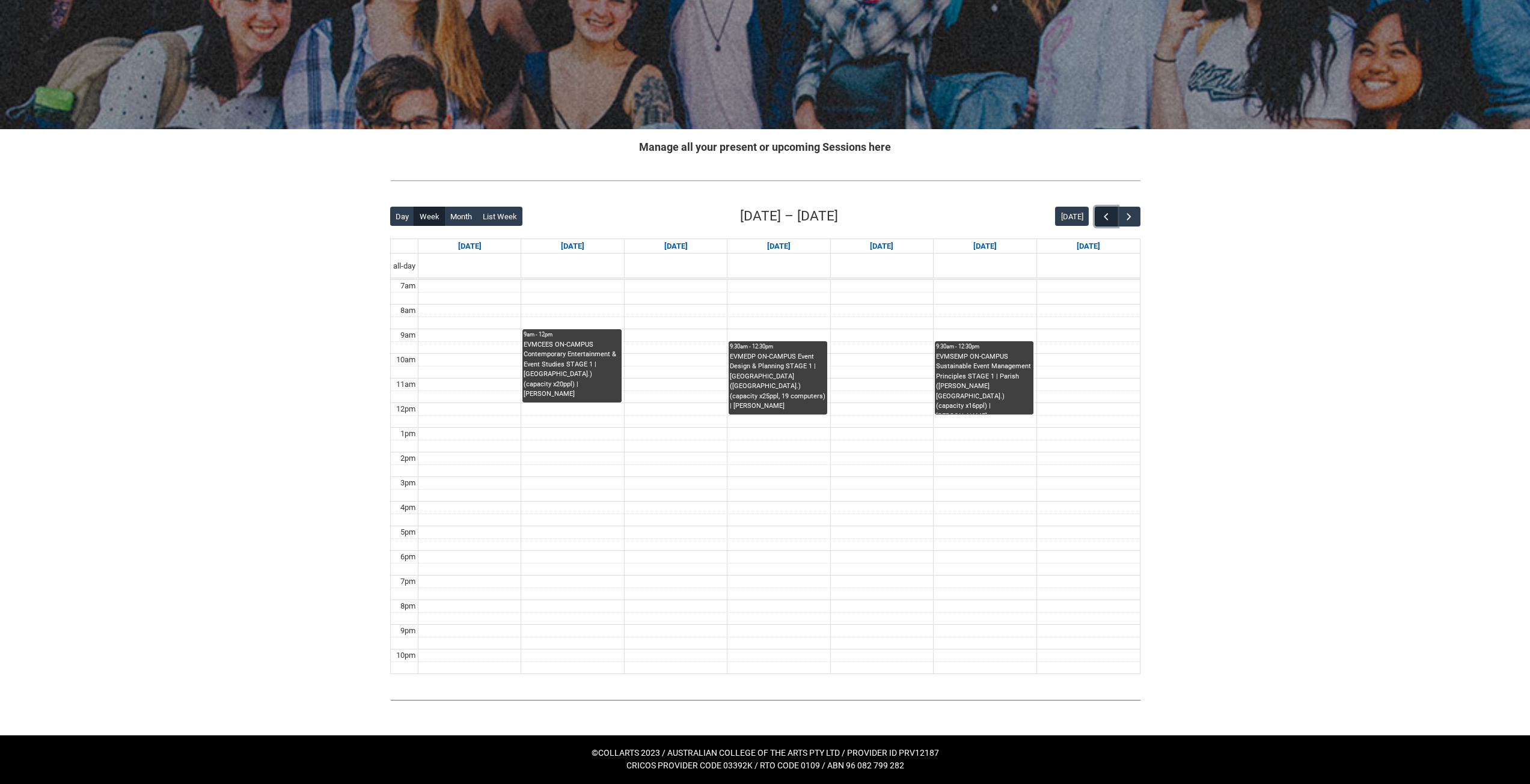
click at [1106, 211] on span "button" at bounding box center [1106, 217] width 12 height 12
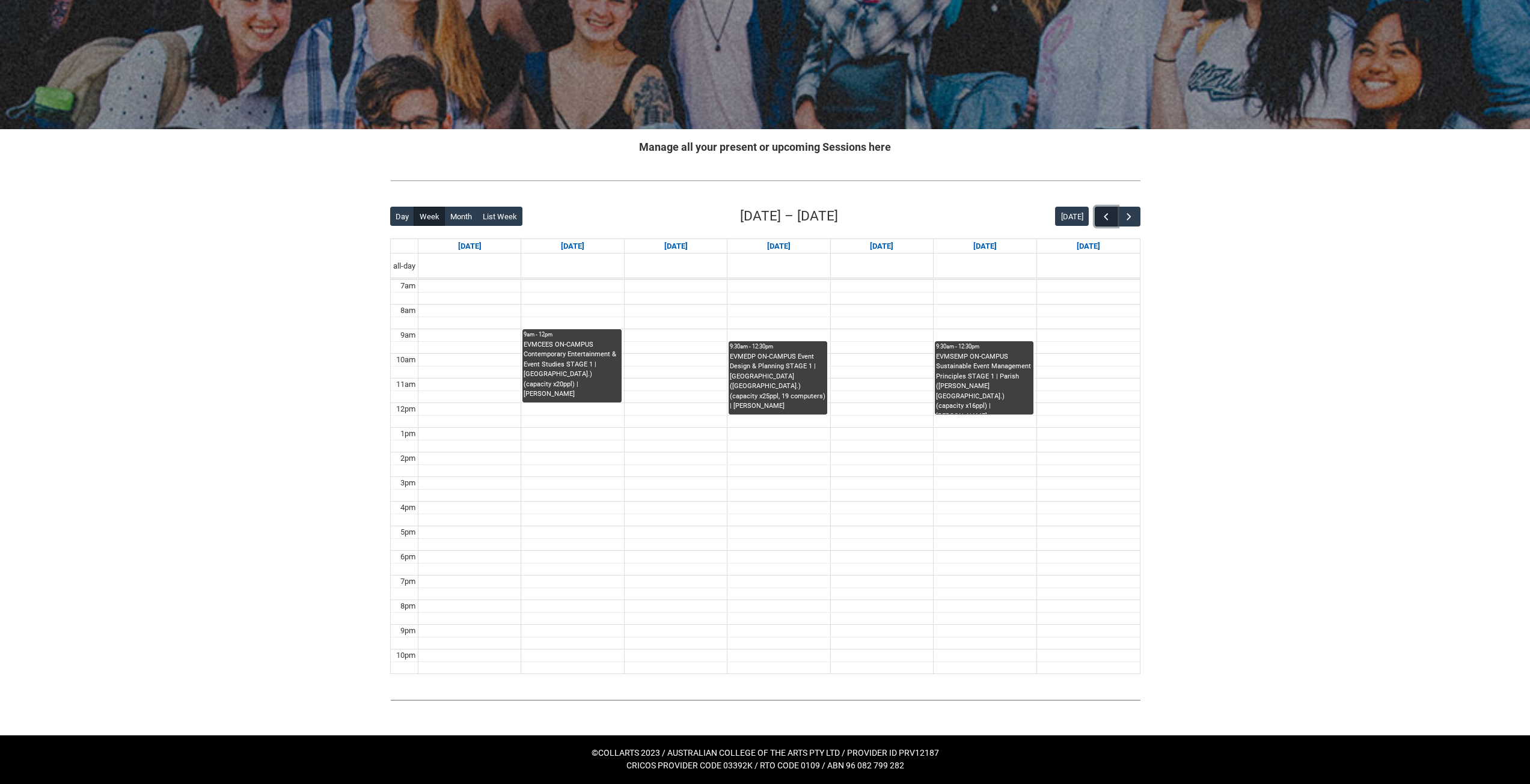
click at [1106, 211] on span "button" at bounding box center [1106, 217] width 12 height 12
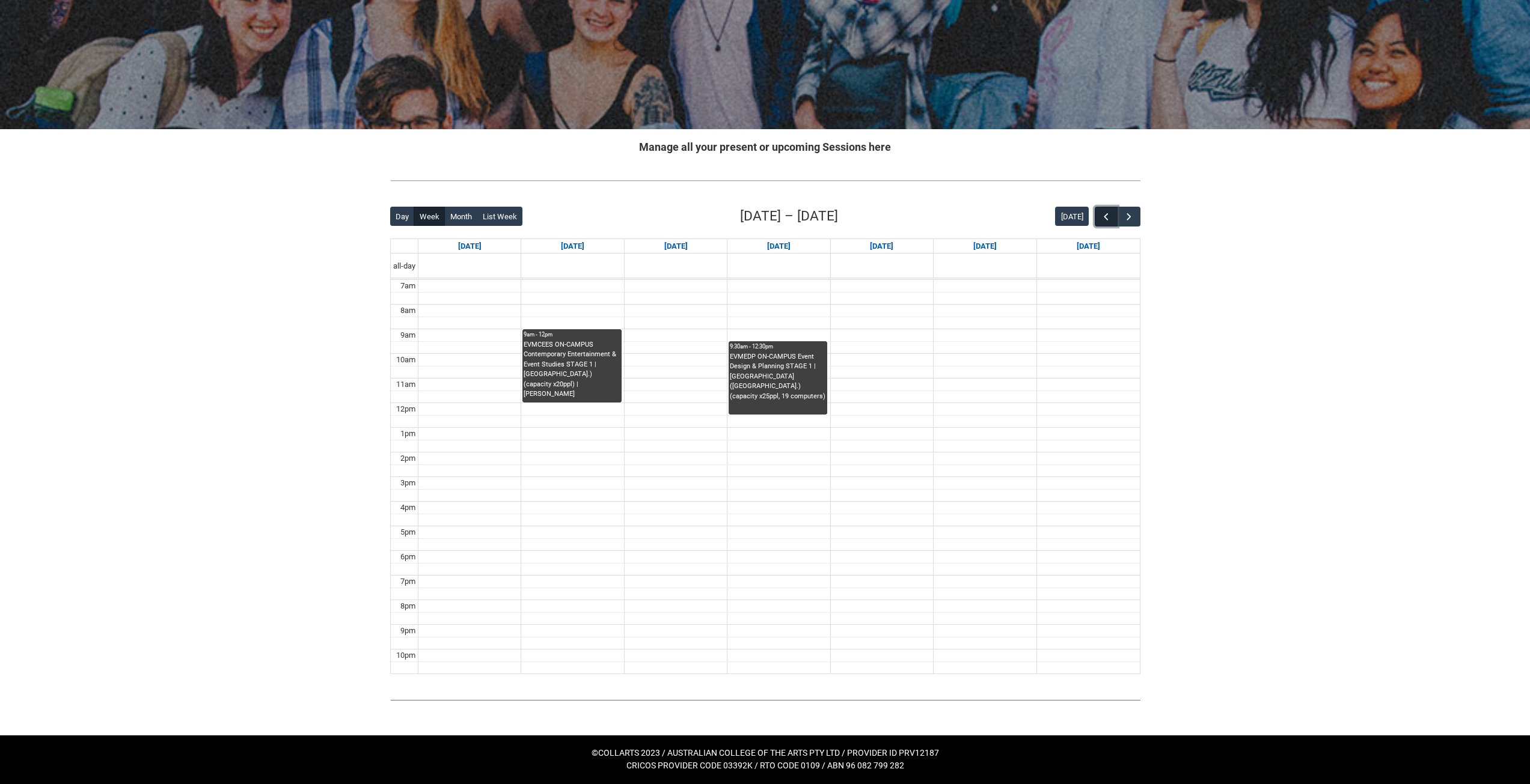
click at [1106, 211] on span "button" at bounding box center [1106, 217] width 12 height 12
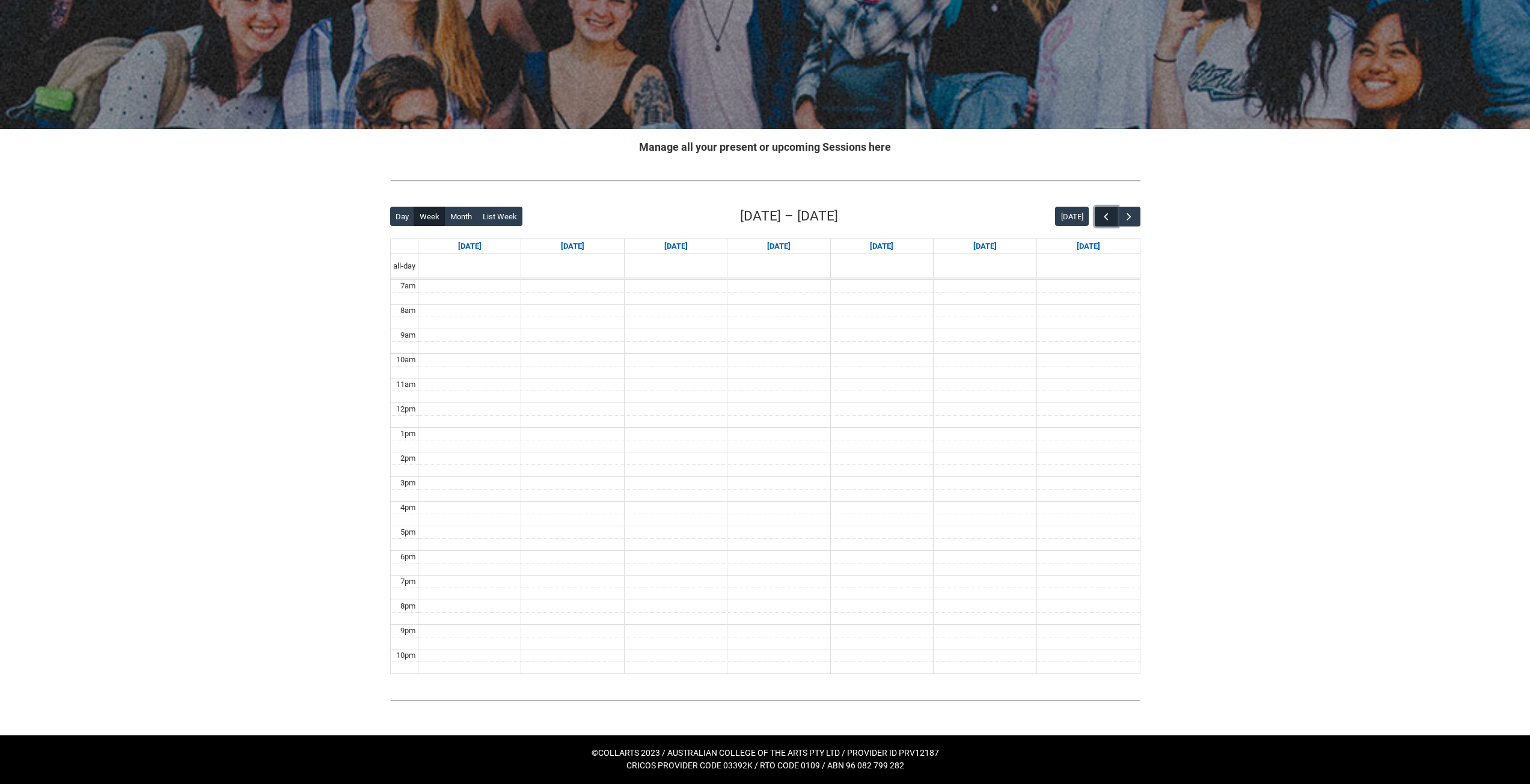
click at [1106, 211] on span "button" at bounding box center [1106, 217] width 12 height 12
click at [1133, 217] on span "button" at bounding box center [1129, 217] width 12 height 12
click at [1130, 218] on span "button" at bounding box center [1129, 217] width 12 height 12
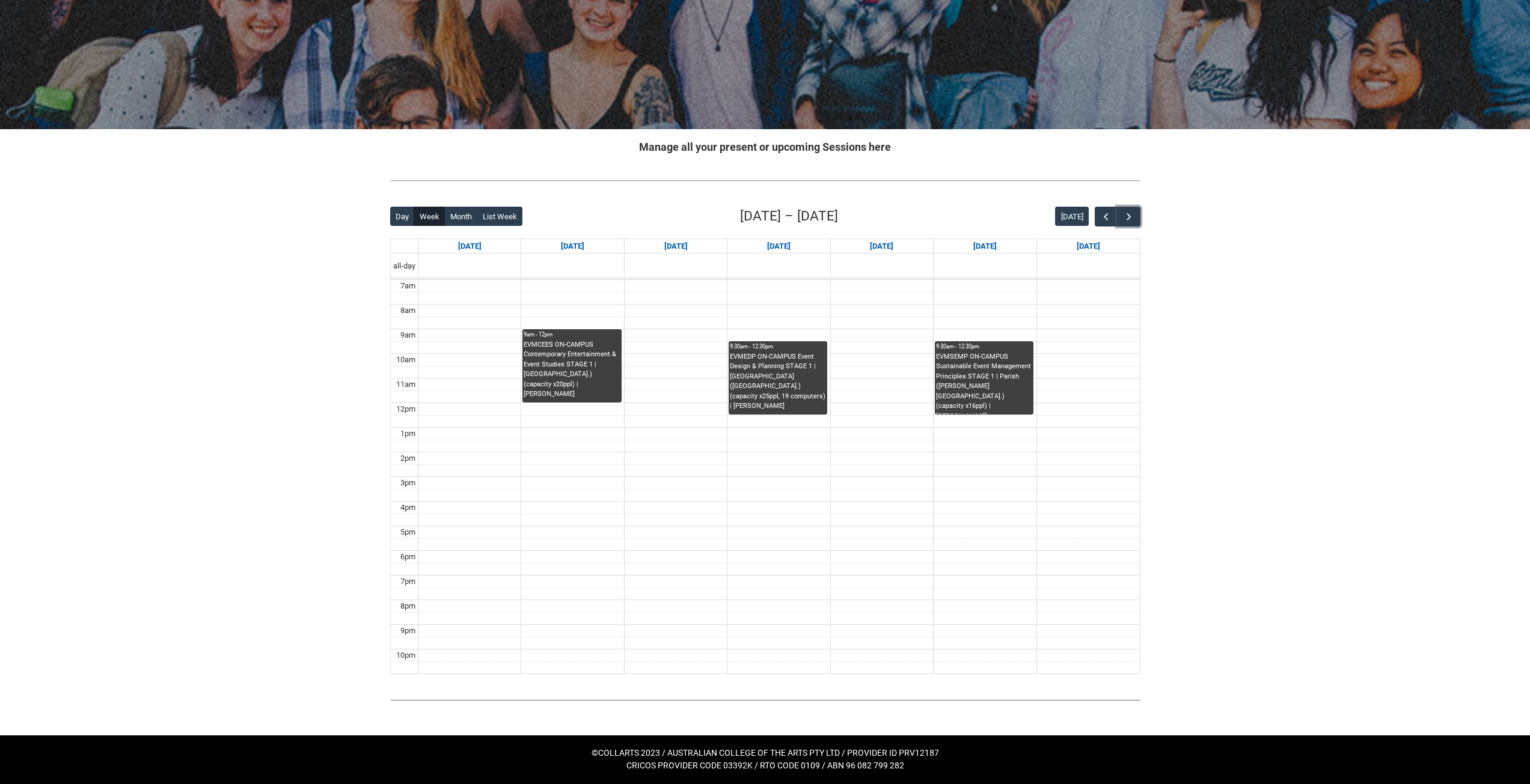
click at [574, 359] on div "EVMCEES ON-CAMPUS Contemporary Entertainment & Event Studies STAGE 1 | [GEOGRAP…" at bounding box center [572, 370] width 96 height 59
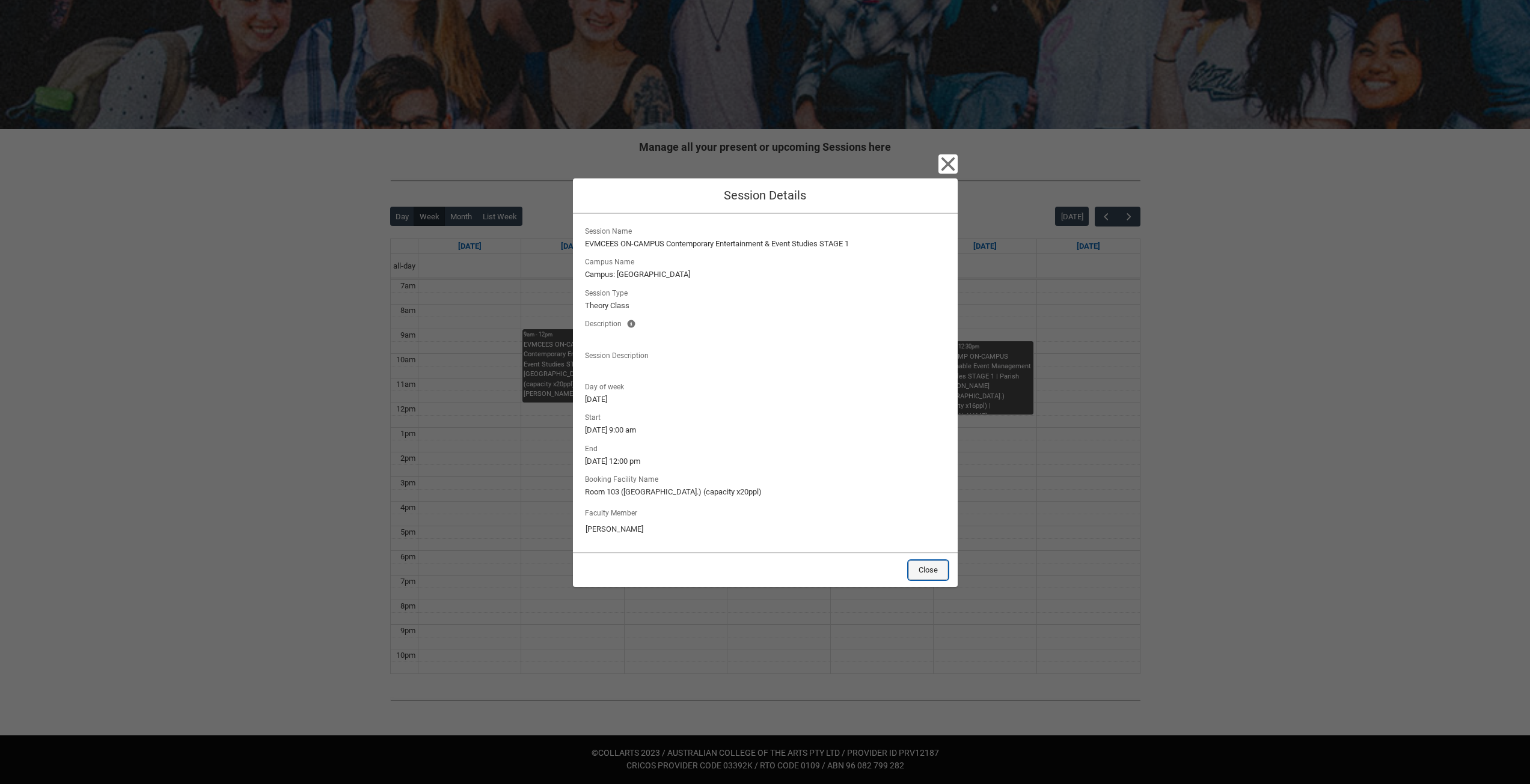
click at [934, 565] on button "Close" at bounding box center [928, 570] width 40 height 19
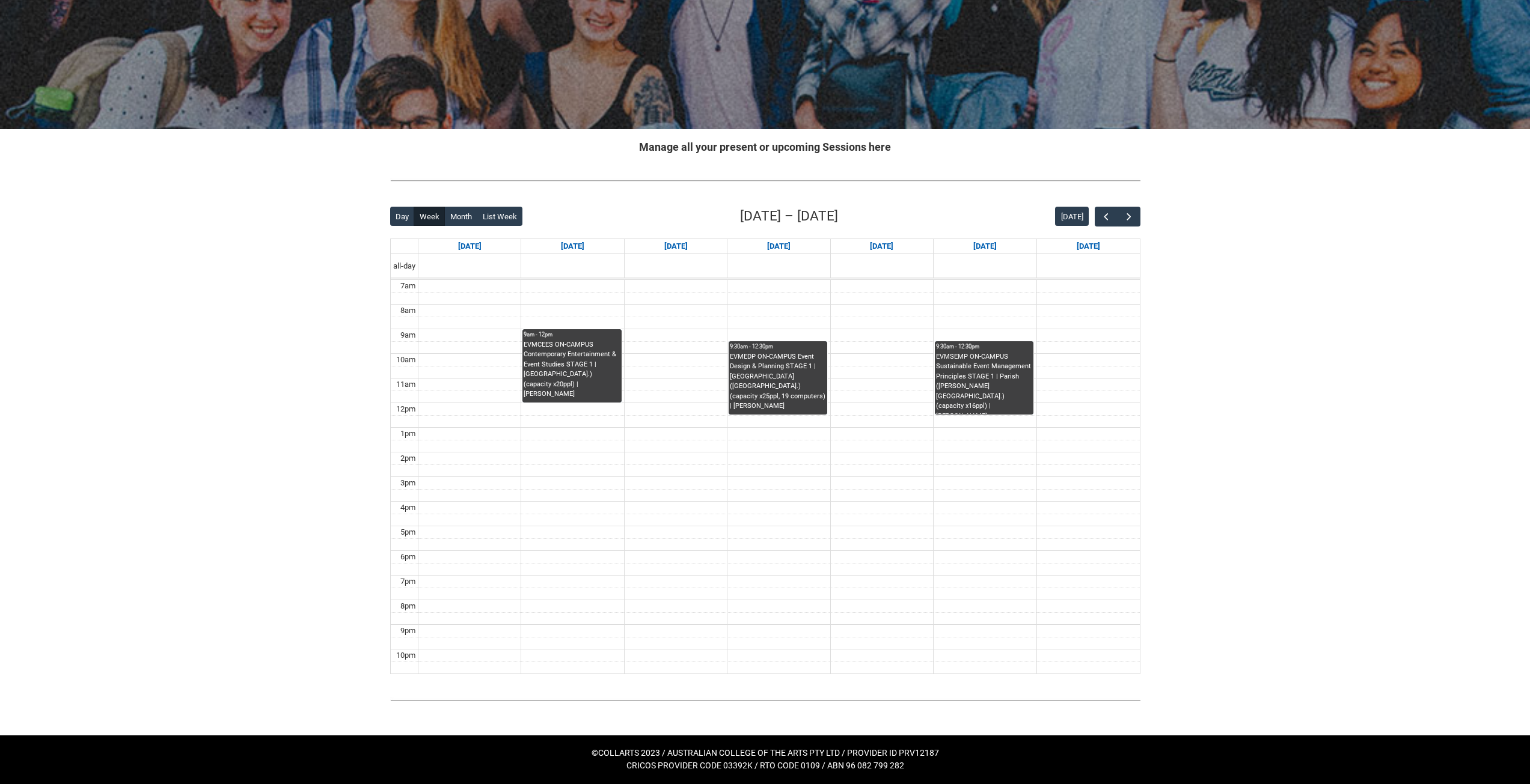
click at [776, 381] on div "EVMEDP ON-CAMPUS Event Design & Planning STAGE 1 | [GEOGRAPHIC_DATA] ([GEOGRAPH…" at bounding box center [777, 382] width 96 height 59
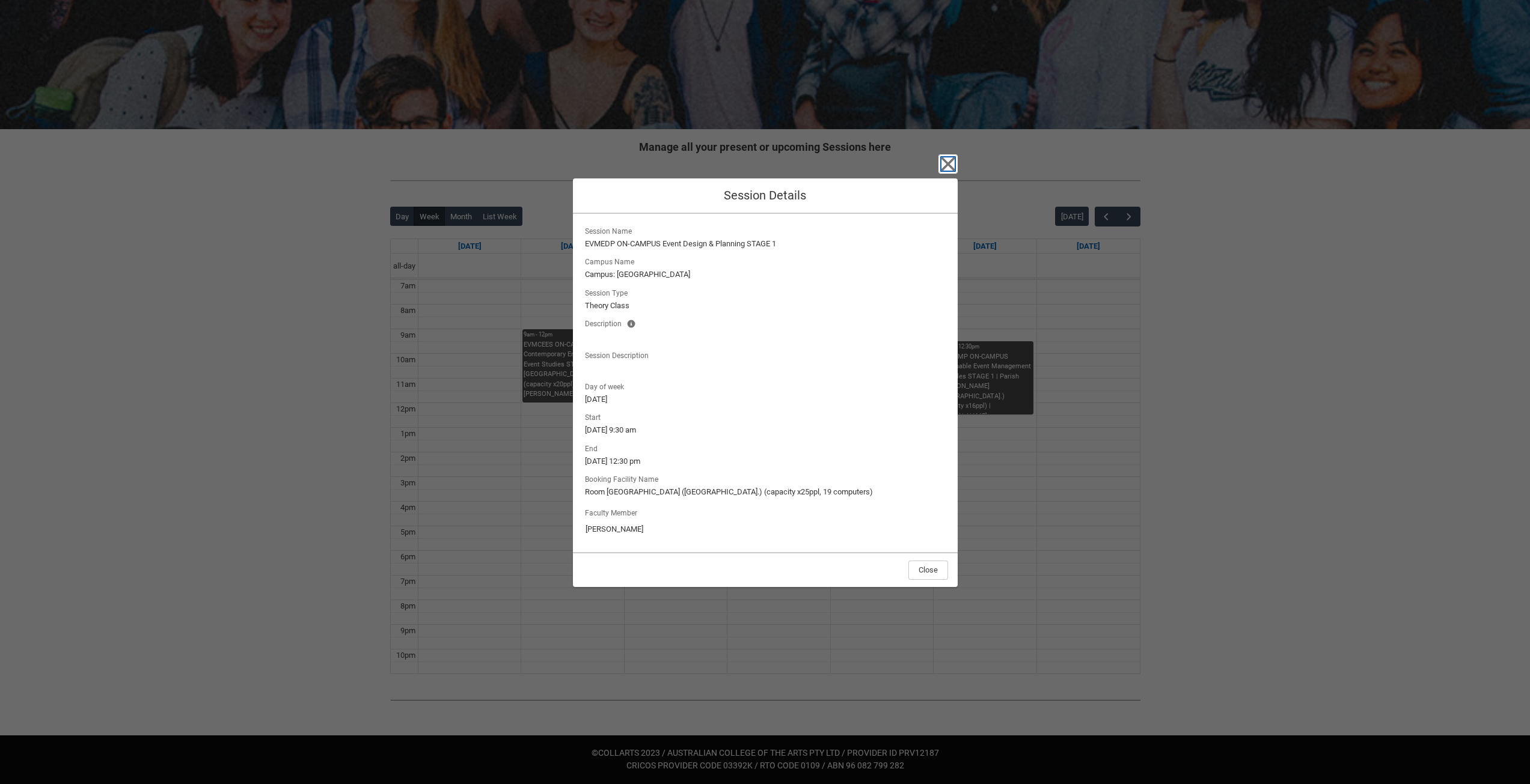
click at [948, 161] on icon "button" at bounding box center [948, 164] width 20 height 19
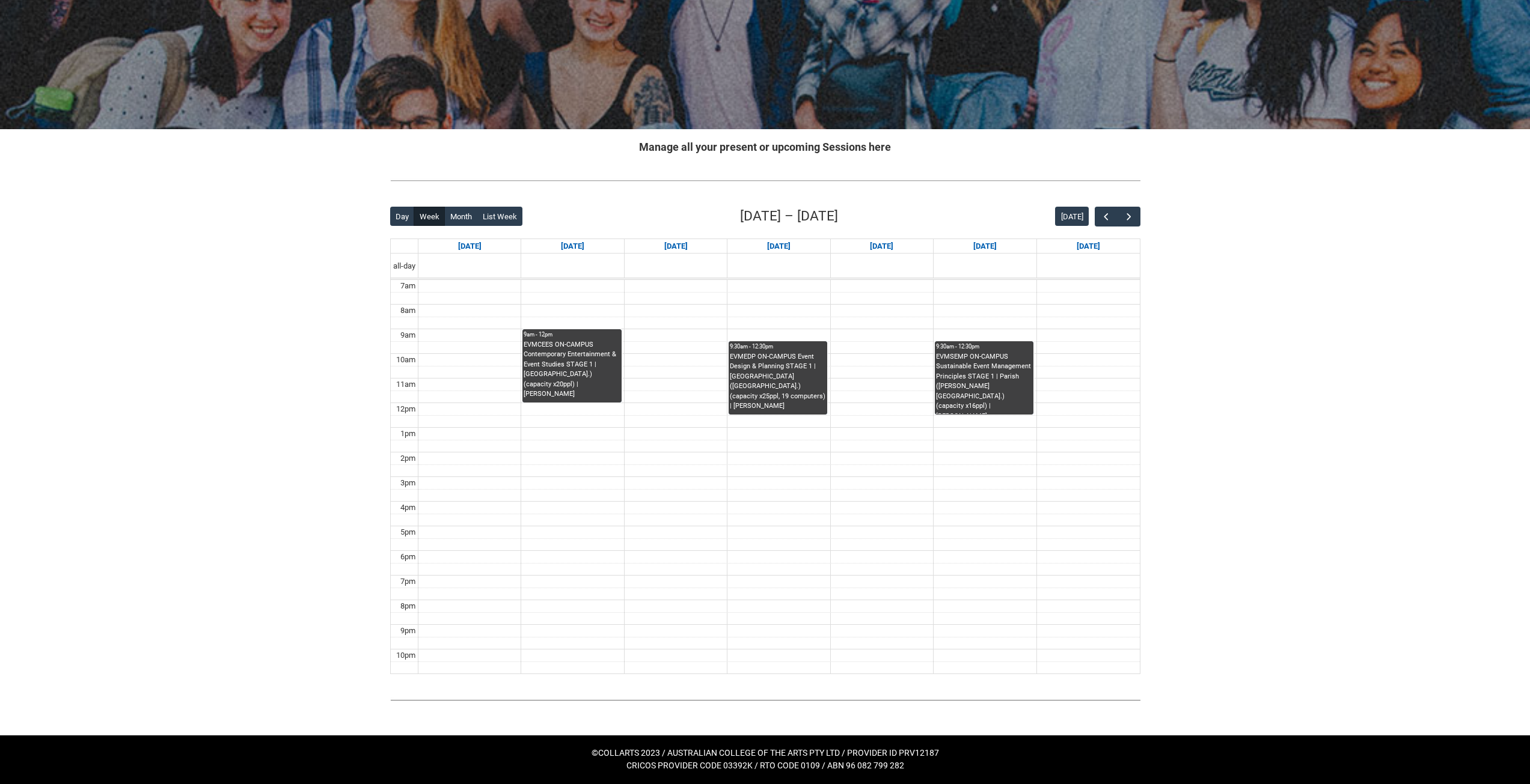
click at [987, 392] on div "EVMSEMP ON-CAMPUS Sustainable Event Management Principles STAGE 1 | Parish ([PE…" at bounding box center [984, 383] width 96 height 63
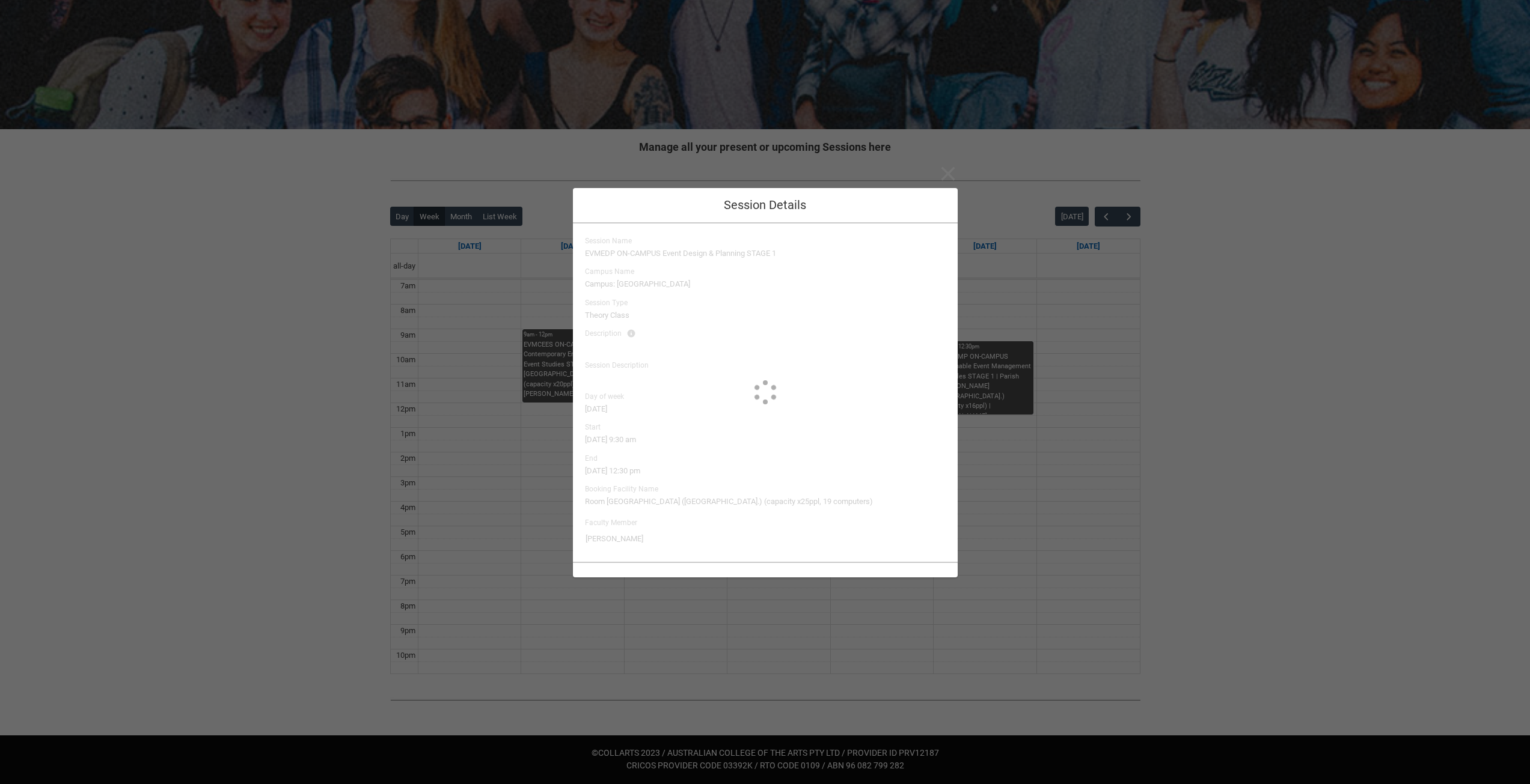
type input "[PERSON_NAME]"
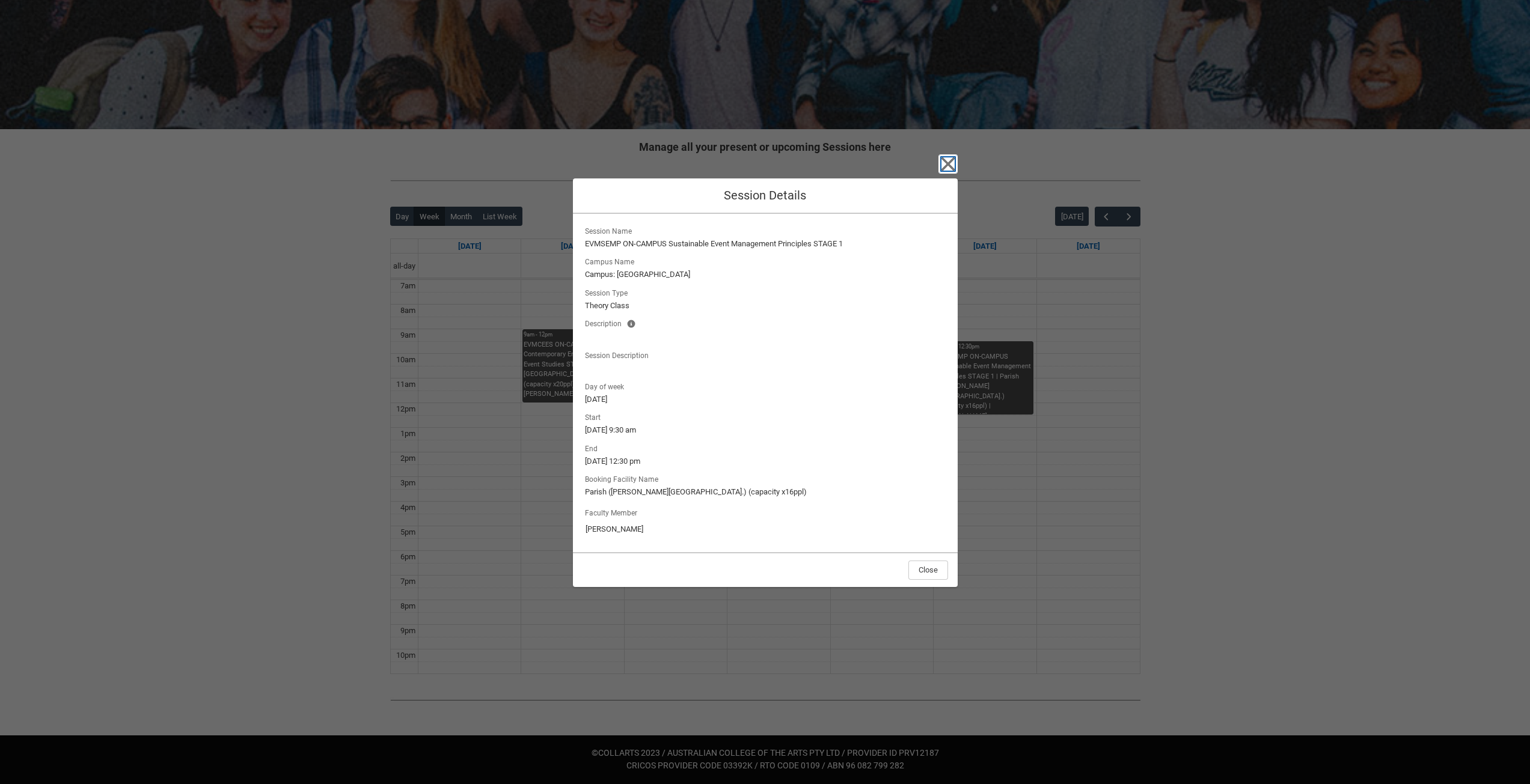
click at [948, 163] on icon "button" at bounding box center [948, 163] width 14 height 14
